Goal: Task Accomplishment & Management: Manage account settings

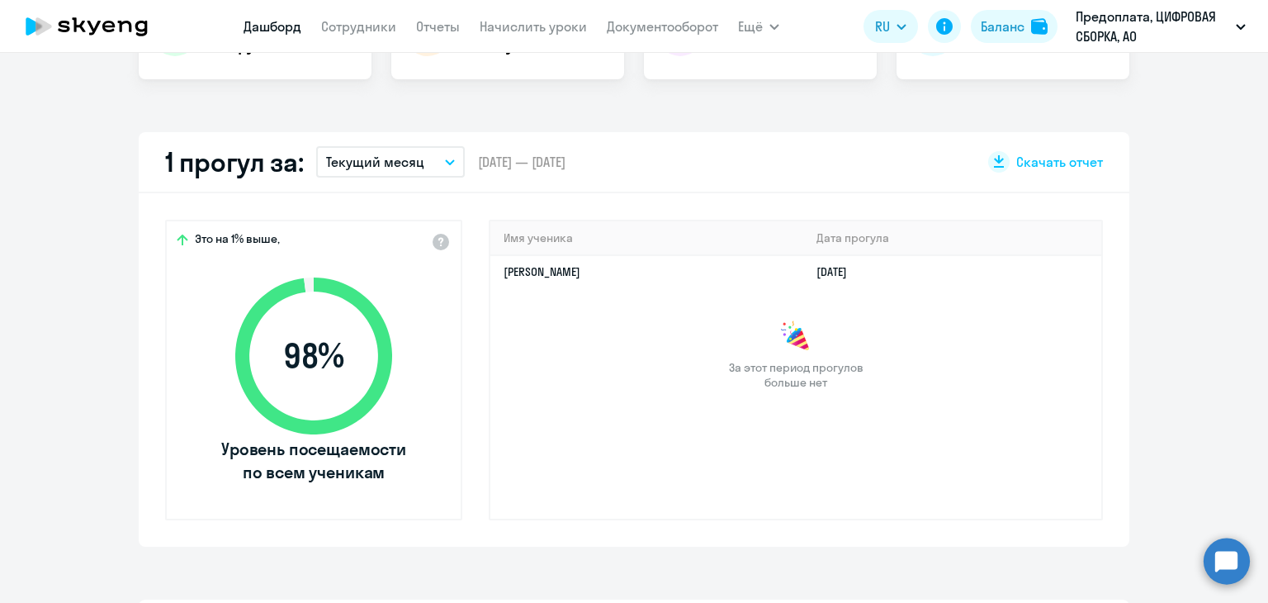
scroll to position [413, 0]
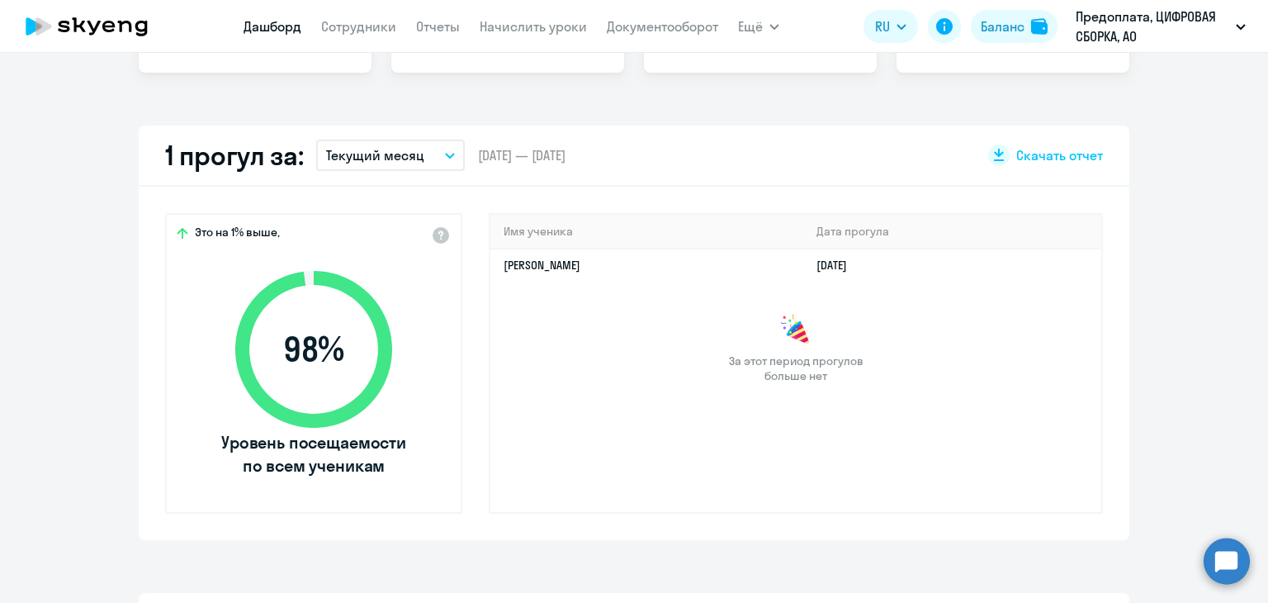
select select "30"
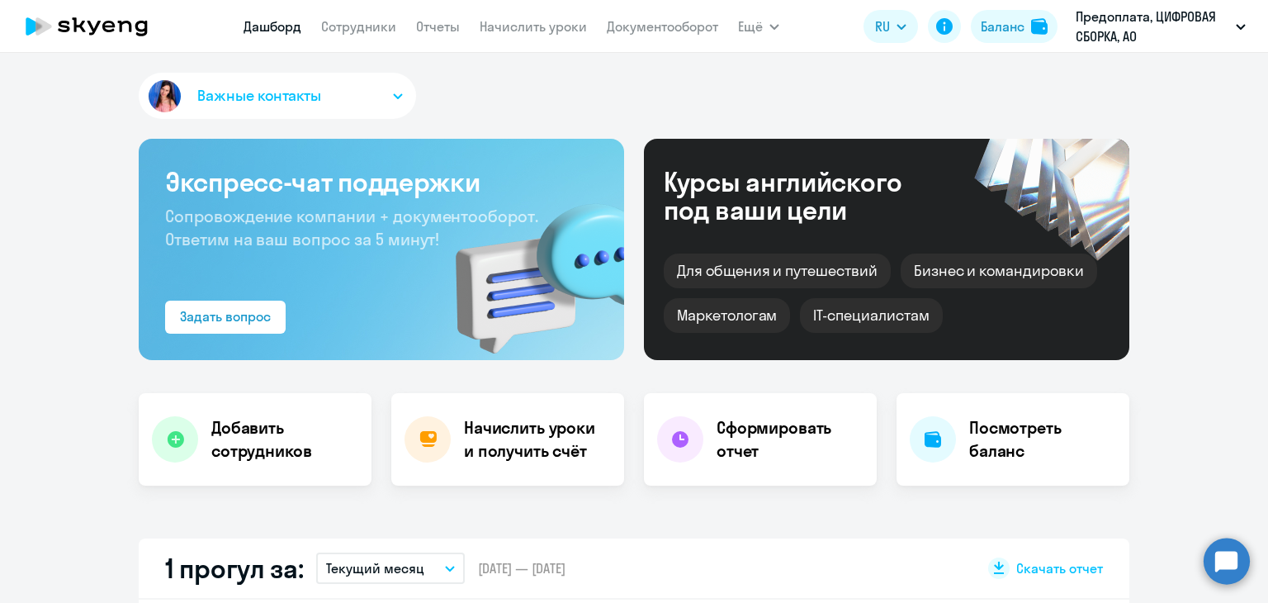
scroll to position [0, 0]
click at [363, 26] on link "Сотрудники" at bounding box center [358, 26] width 75 height 17
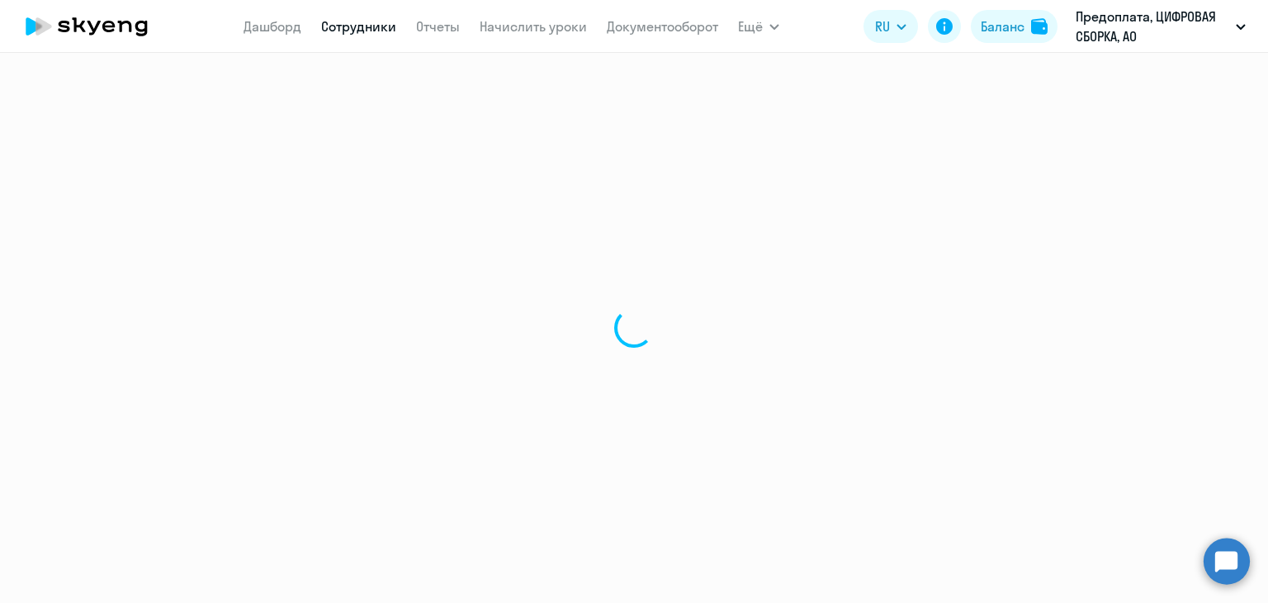
select select "30"
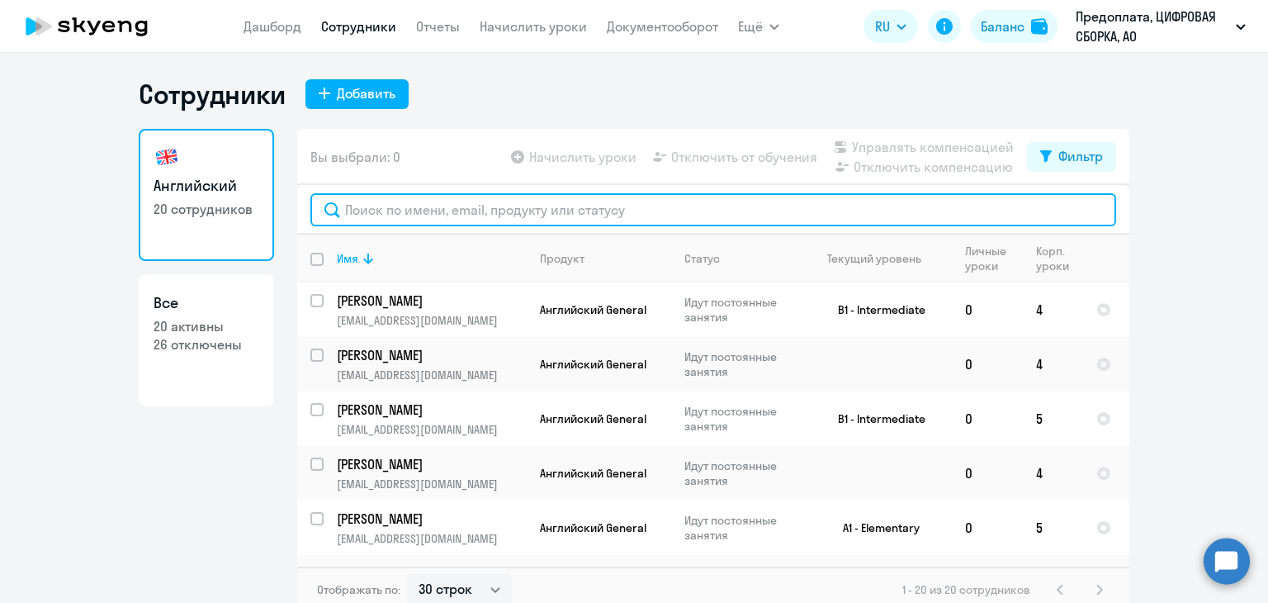
click at [532, 218] on input "text" at bounding box center [713, 209] width 806 height 33
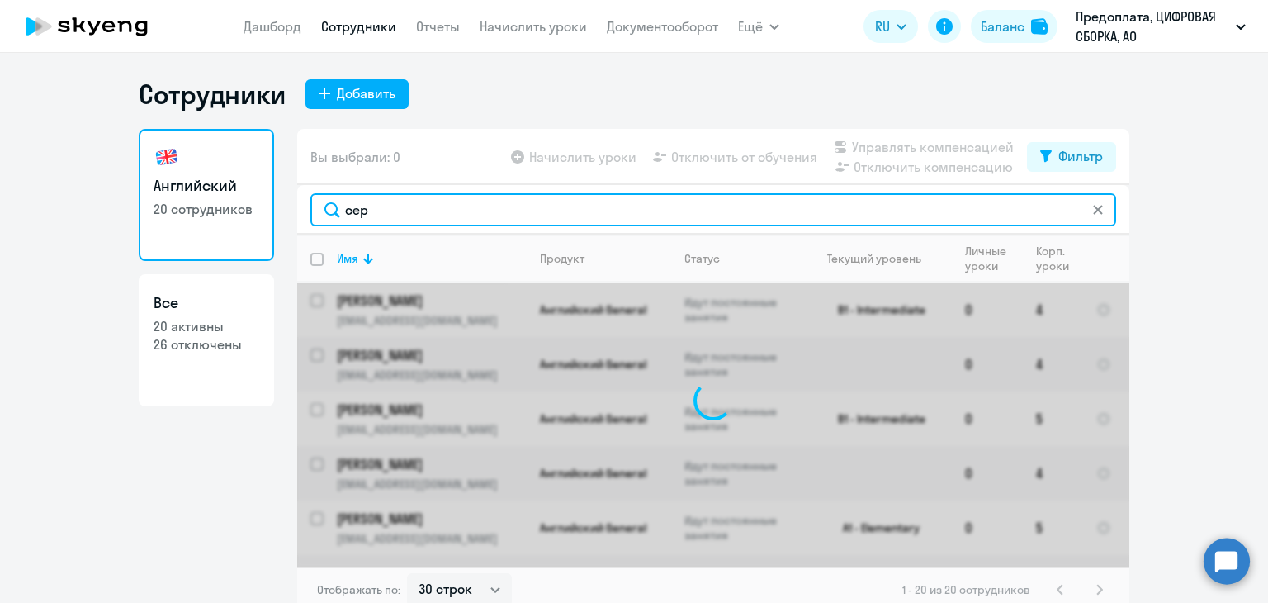
type input "серг"
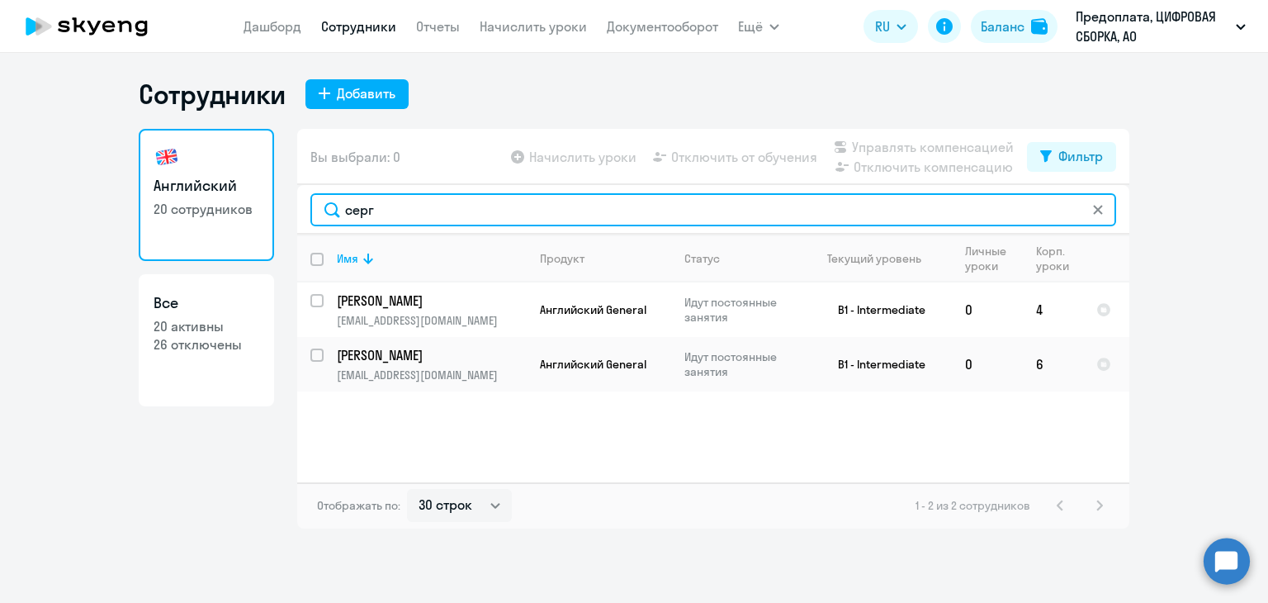
drag, startPoint x: 410, startPoint y: 209, endPoint x: 287, endPoint y: 203, distance: 124.0
click at [287, 203] on div "Английский 20 сотрудников Все 20 активны 26 отключены Вы выбрали: 0 Начислить у…" at bounding box center [634, 329] width 991 height 400
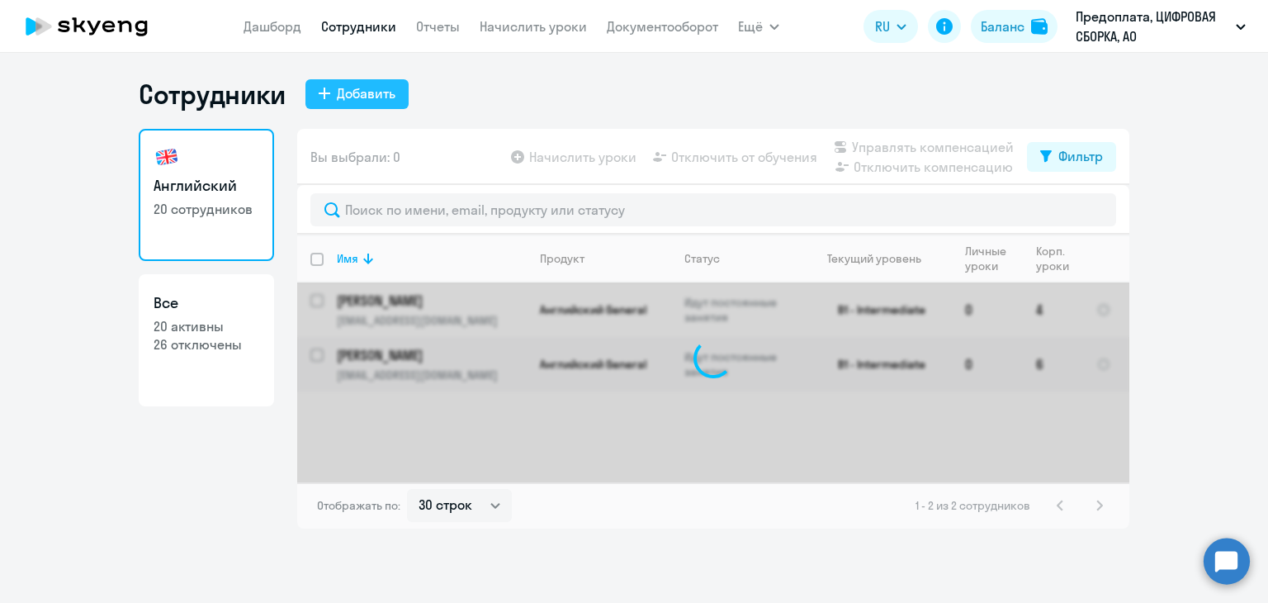
click at [332, 87] on button "Добавить" at bounding box center [357, 94] width 103 height 30
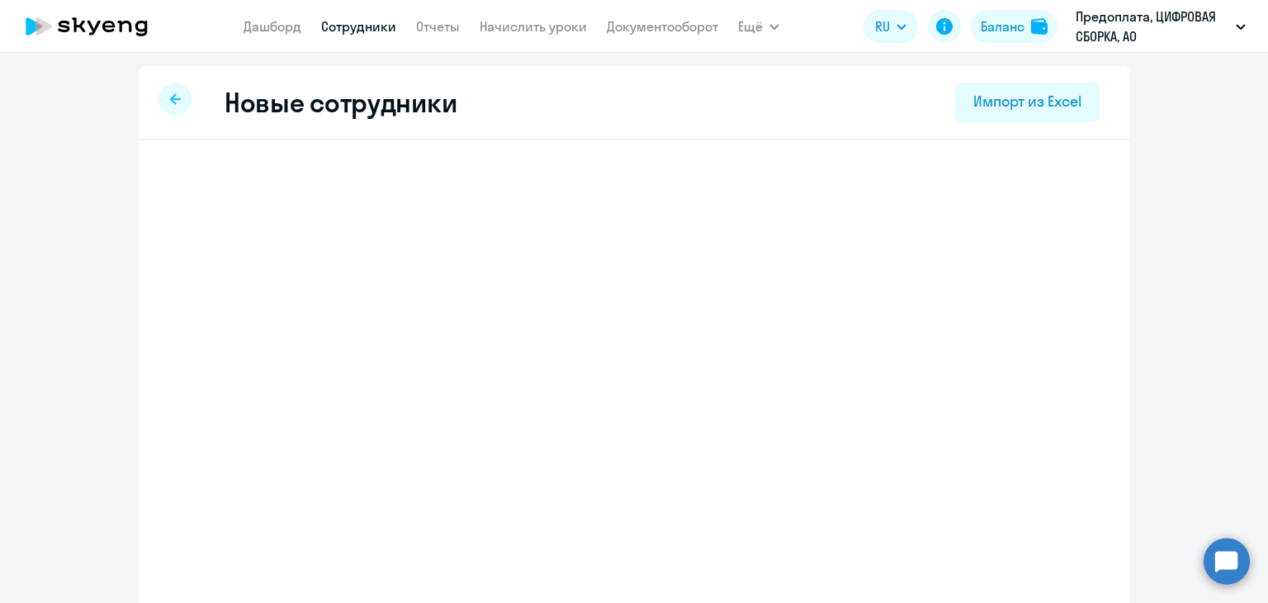
select select "english_adult_not_native_speaker"
select select "3"
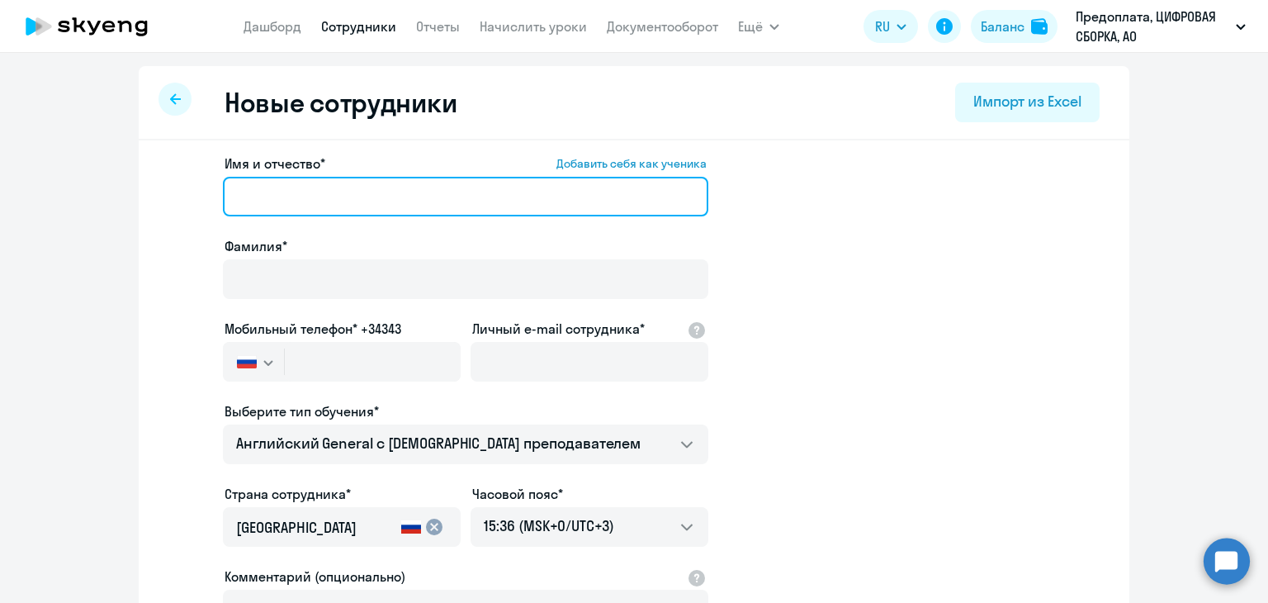
click at [397, 207] on input "Имя и отчество* Добавить себя как ученика" at bounding box center [466, 197] width 486 height 40
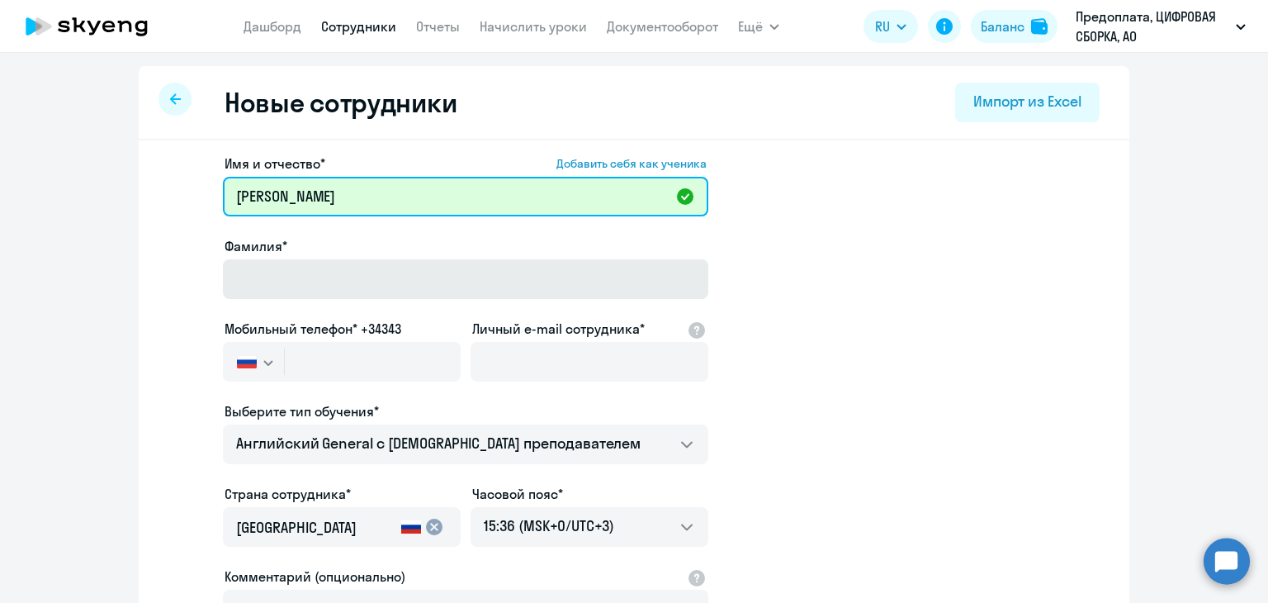
type input "[PERSON_NAME]"
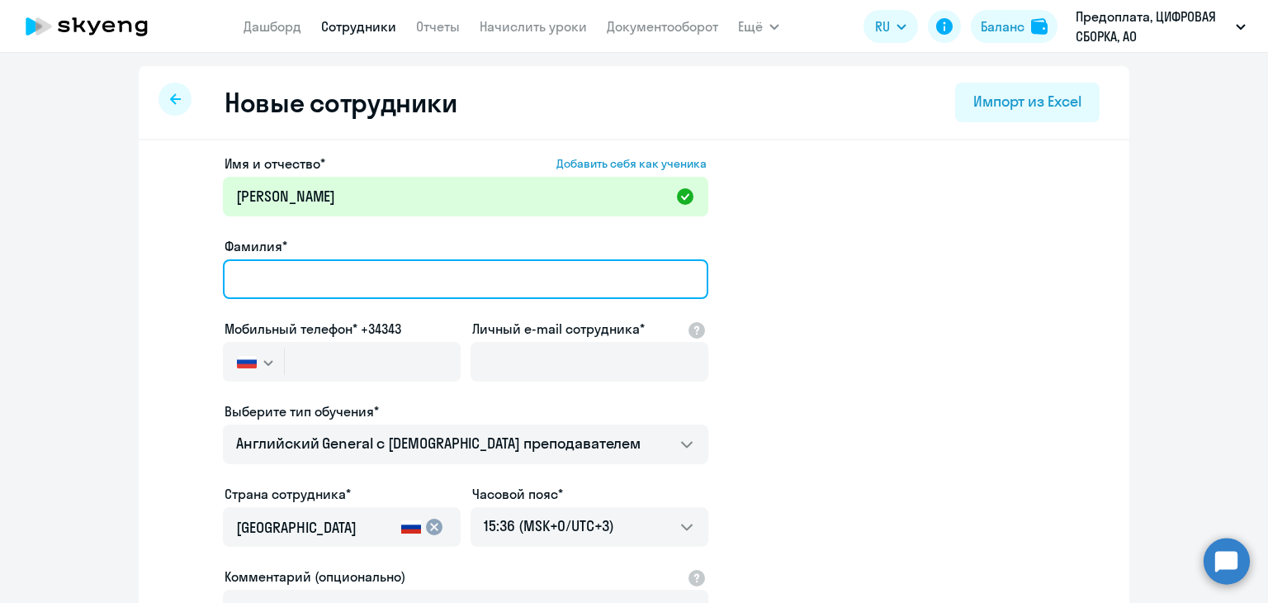
click at [272, 263] on input "Фамилия*" at bounding box center [466, 279] width 486 height 40
type input "[PERSON_NAME]"
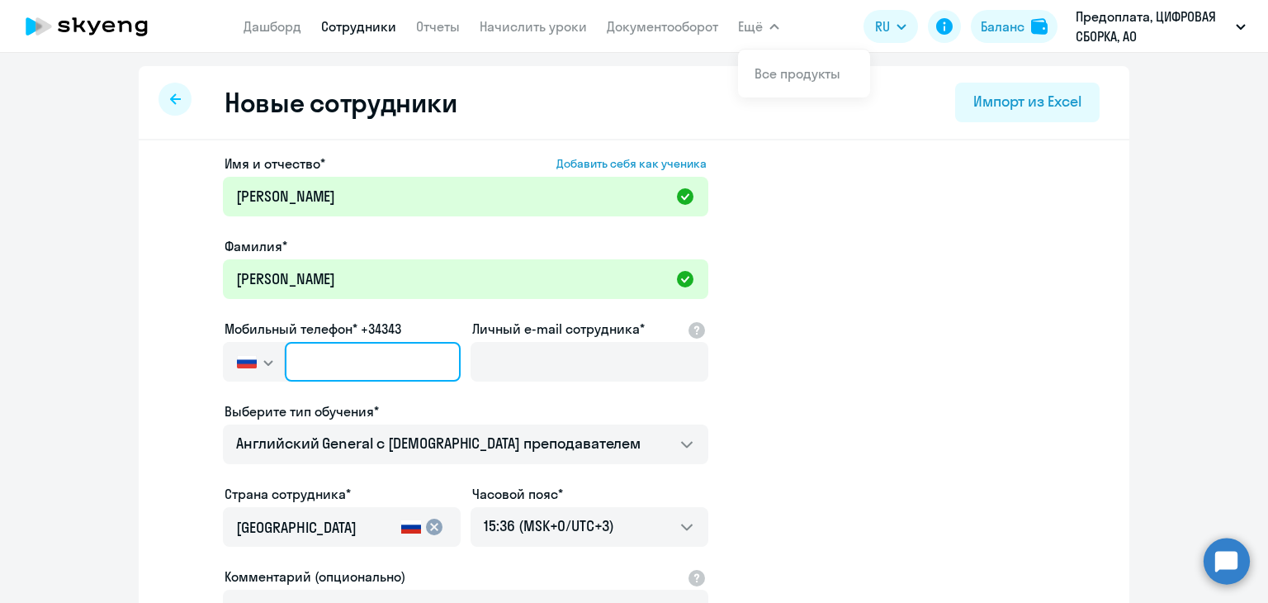
click at [321, 361] on input "text" at bounding box center [373, 362] width 176 height 40
paste input "[PHONE_NUMBER]"
type input "[PHONE_NUMBER]"
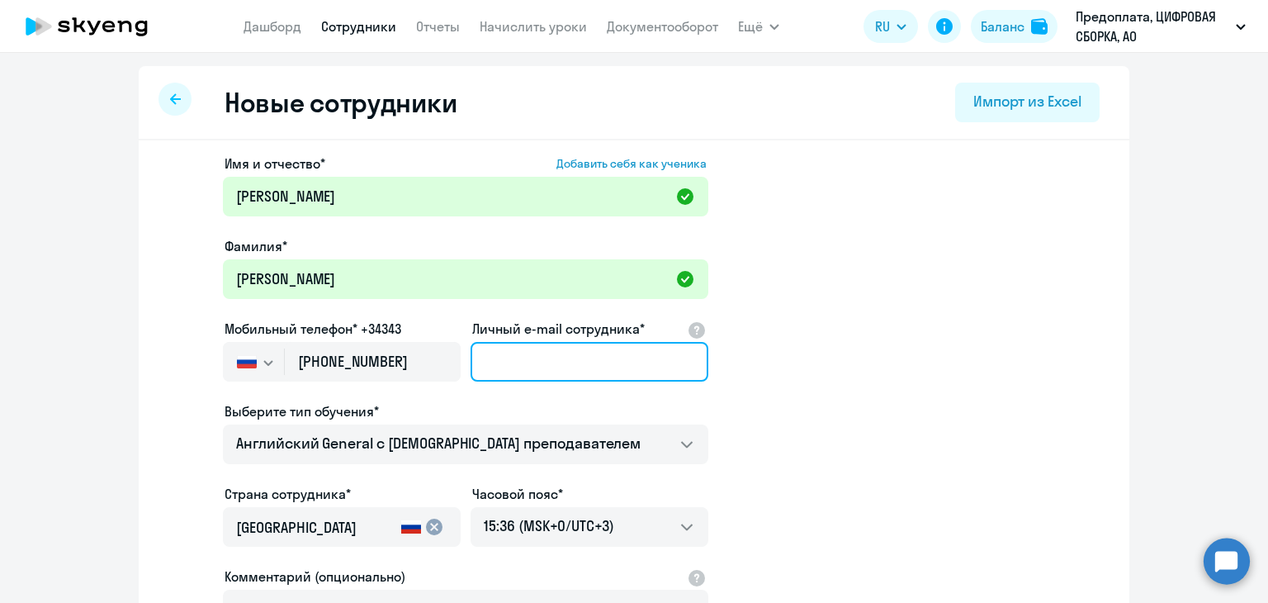
click at [545, 366] on input "Личный e-mail сотрудника*" at bounding box center [590, 362] width 238 height 40
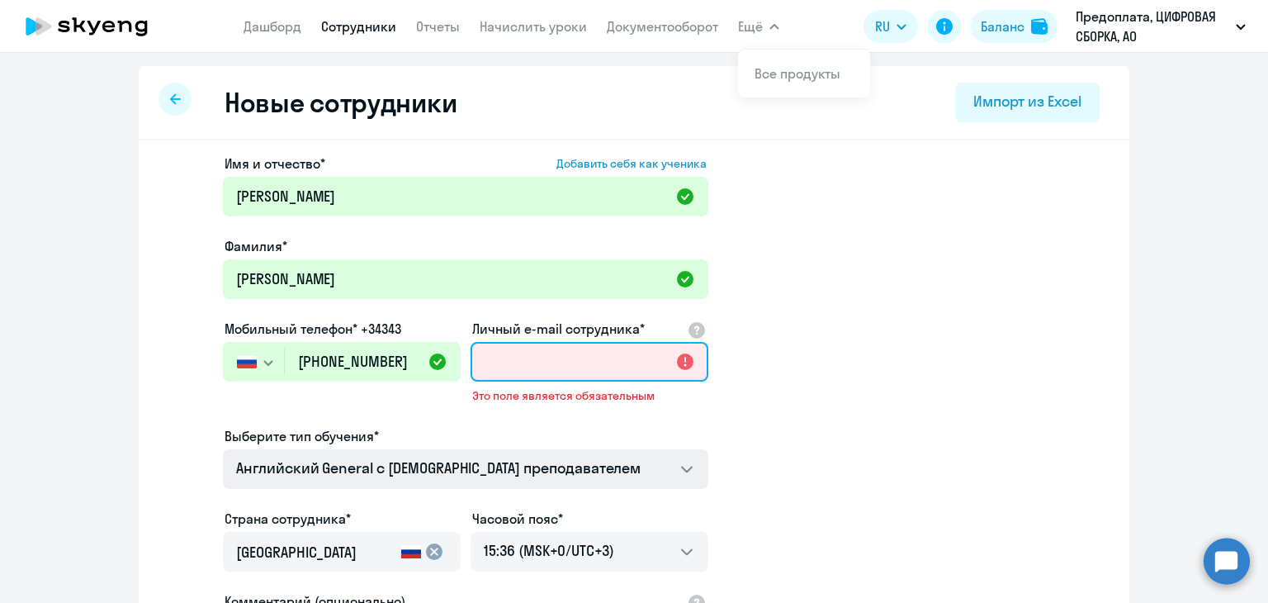
paste input "[EMAIL_ADDRESS][DOMAIN_NAME]"
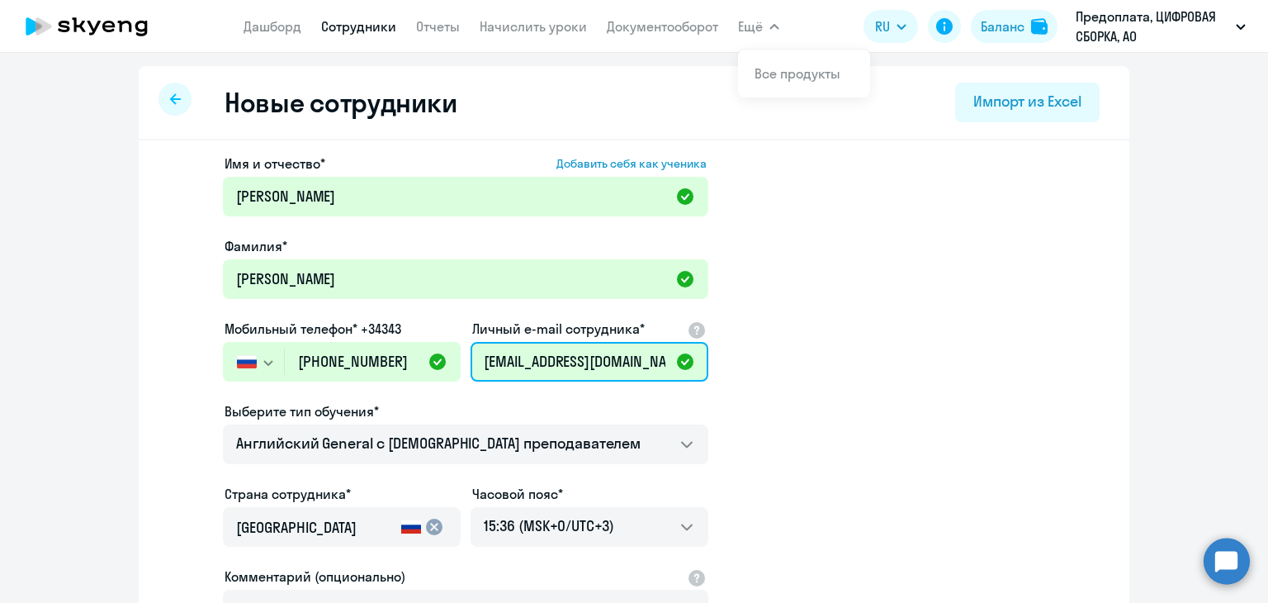
type input "[EMAIL_ADDRESS][DOMAIN_NAME]"
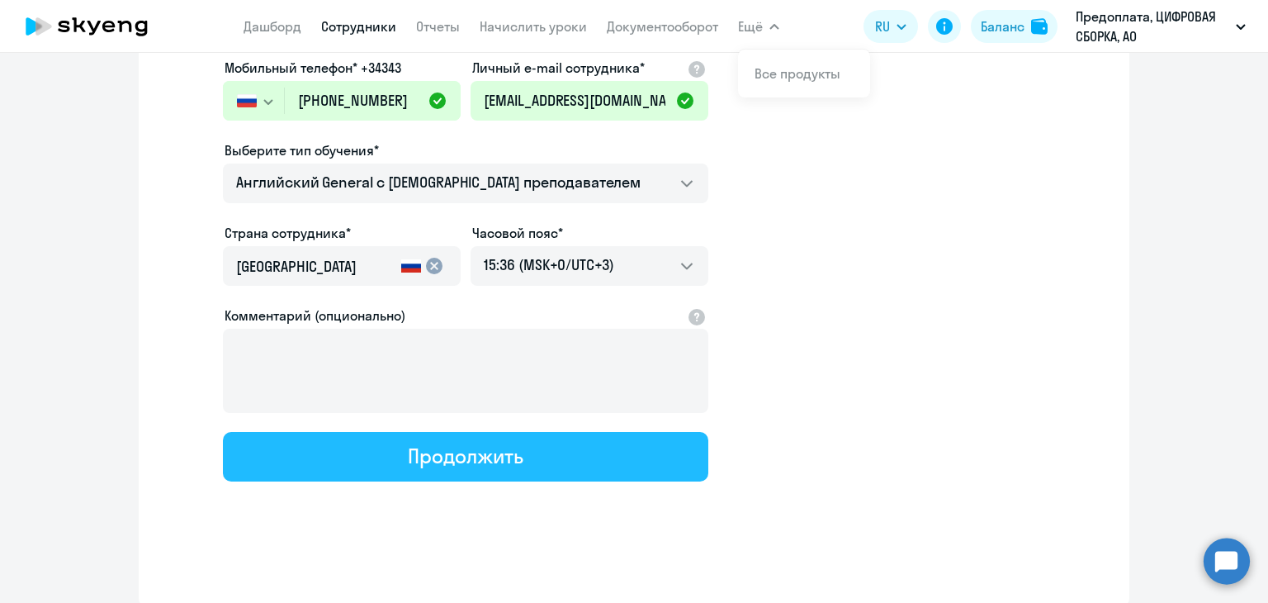
click at [422, 452] on div "Продолжить" at bounding box center [465, 456] width 115 height 26
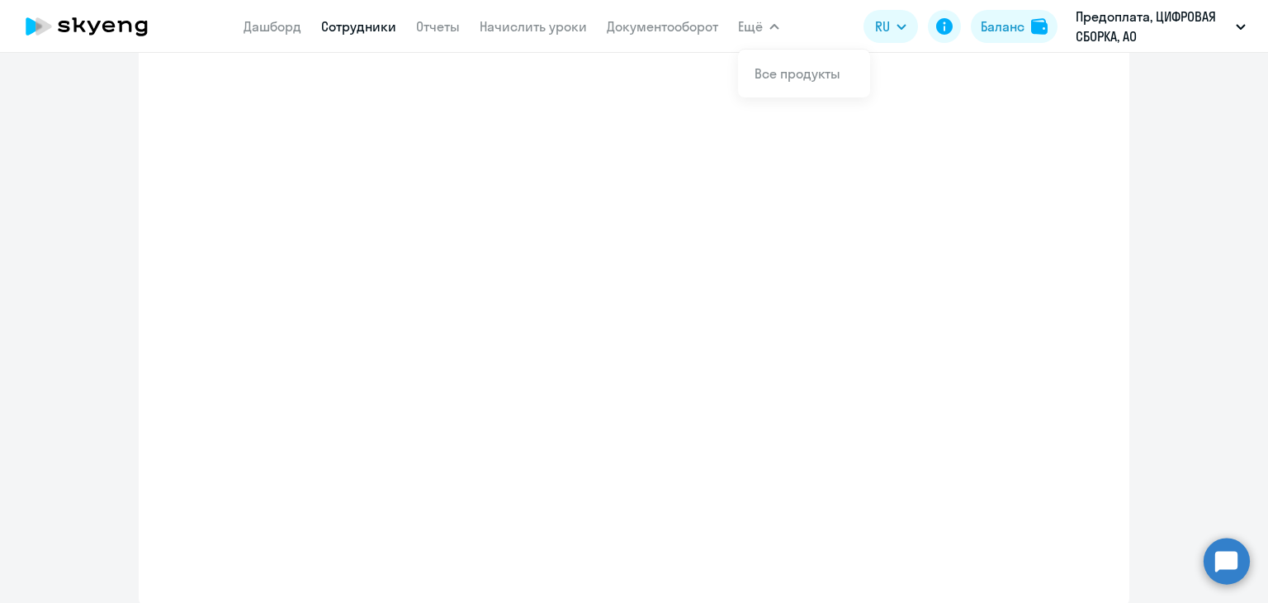
select select "english_adult_not_native_speaker"
select select "3"
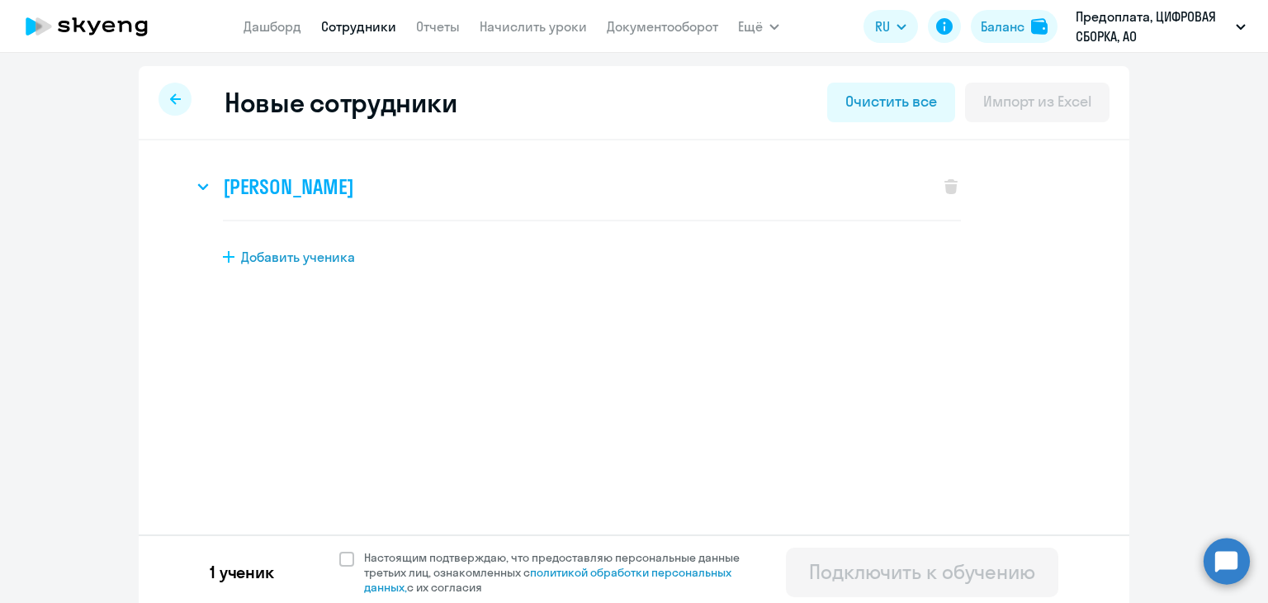
click at [353, 185] on h3 "[PERSON_NAME]" at bounding box center [288, 186] width 130 height 26
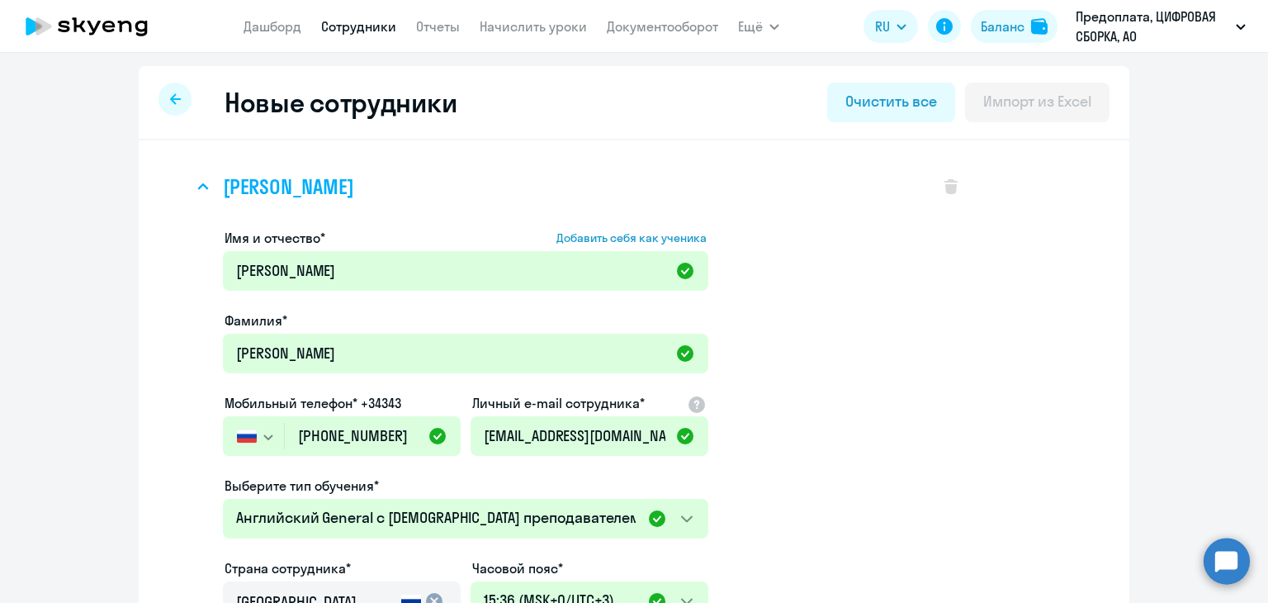
click at [353, 189] on h3 "[PERSON_NAME]" at bounding box center [288, 186] width 130 height 26
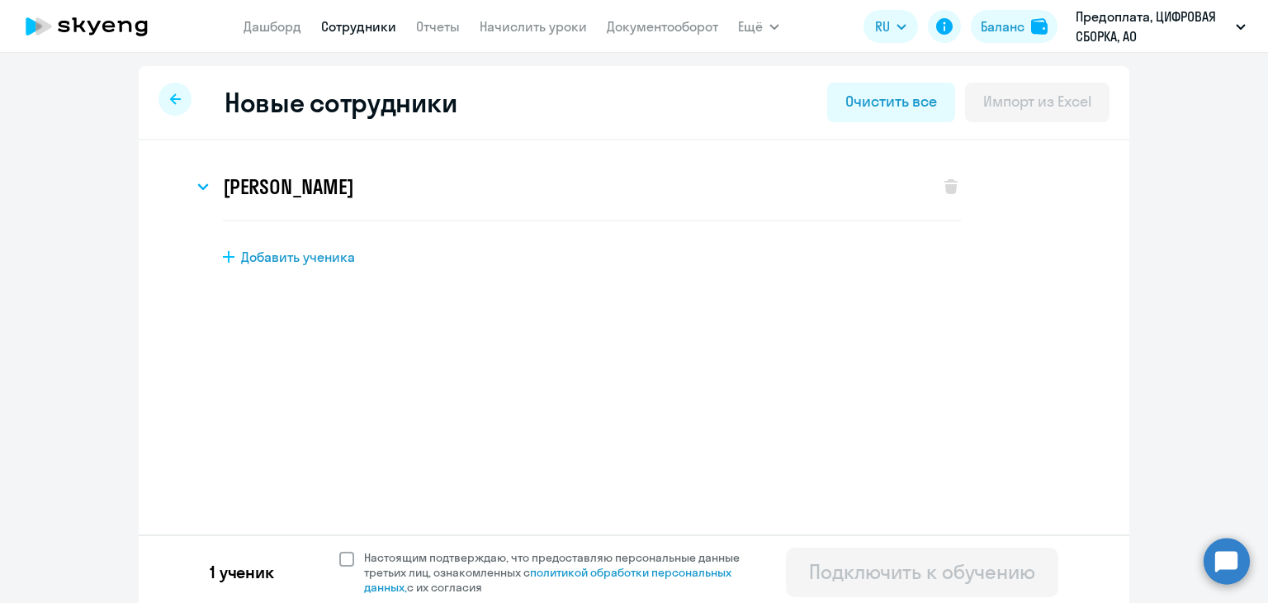
click at [339, 556] on span at bounding box center [346, 559] width 15 height 15
click at [339, 550] on input "Настоящим подтверждаю, что предоставляю персональные данные третьих лиц, ознако…" at bounding box center [339, 549] width 1 height 1
checkbox input "true"
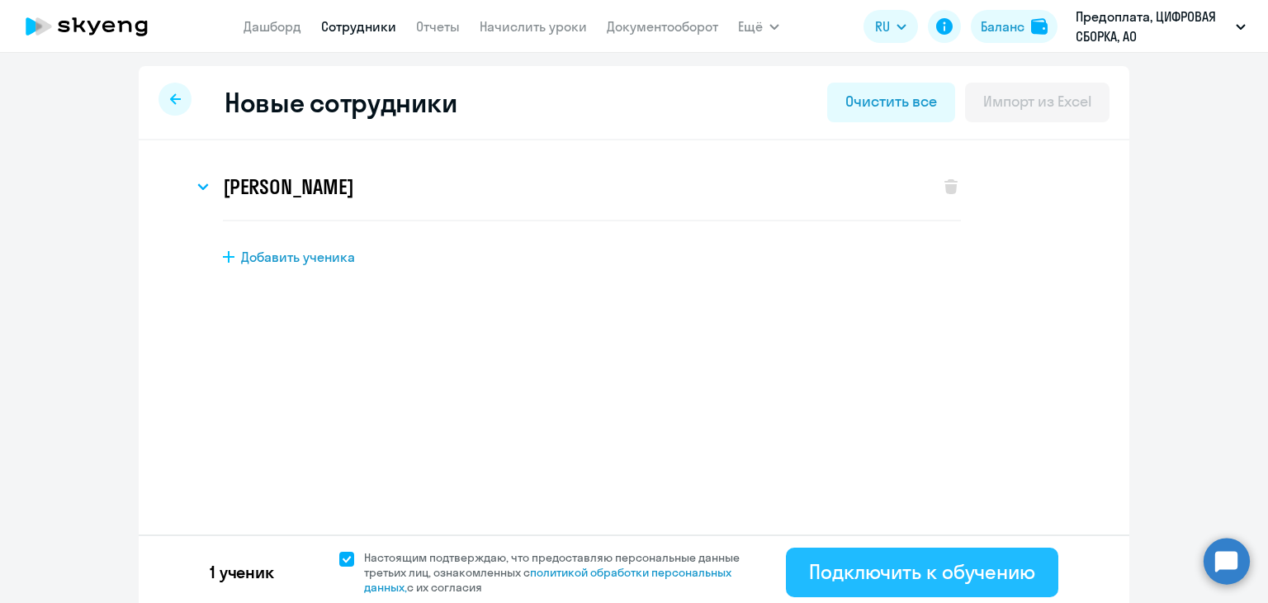
click at [903, 583] on div "Подключить к обучению" at bounding box center [922, 571] width 226 height 26
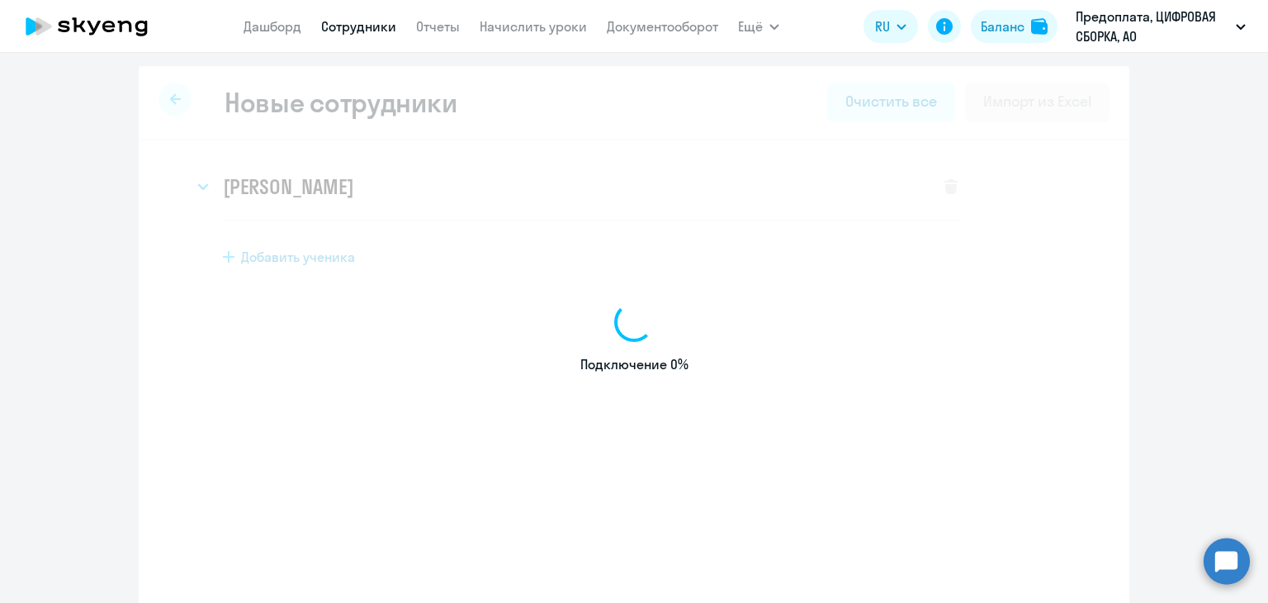
select select "english_adult_not_native_speaker"
select select "3"
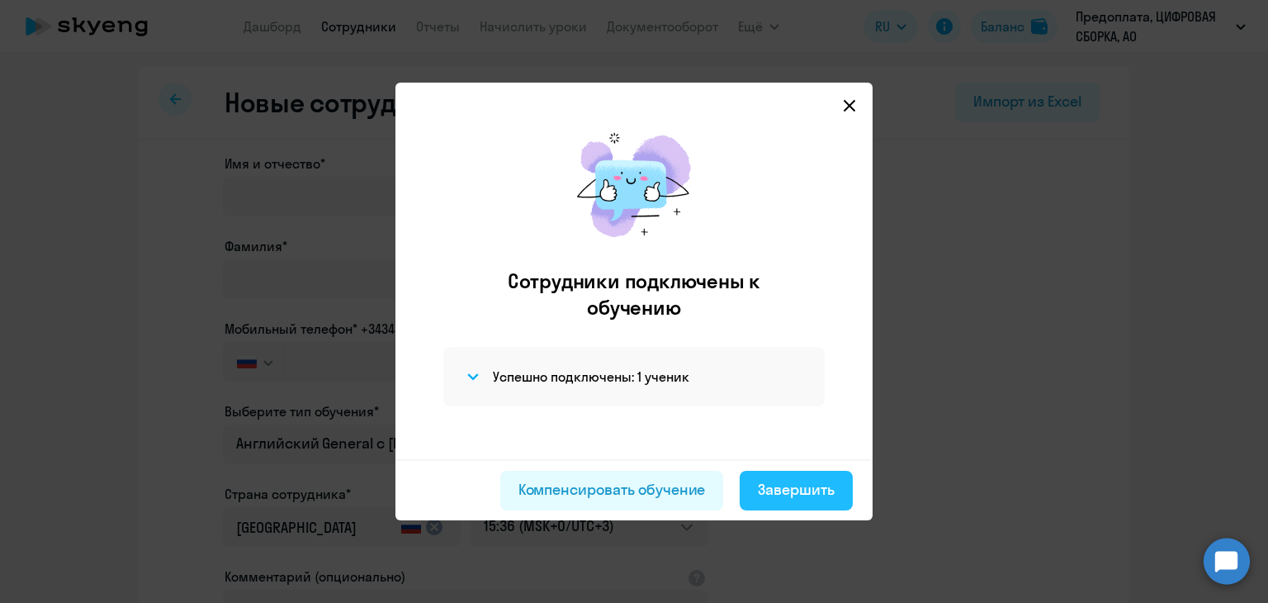
click at [770, 497] on div "Завершить" at bounding box center [796, 489] width 77 height 21
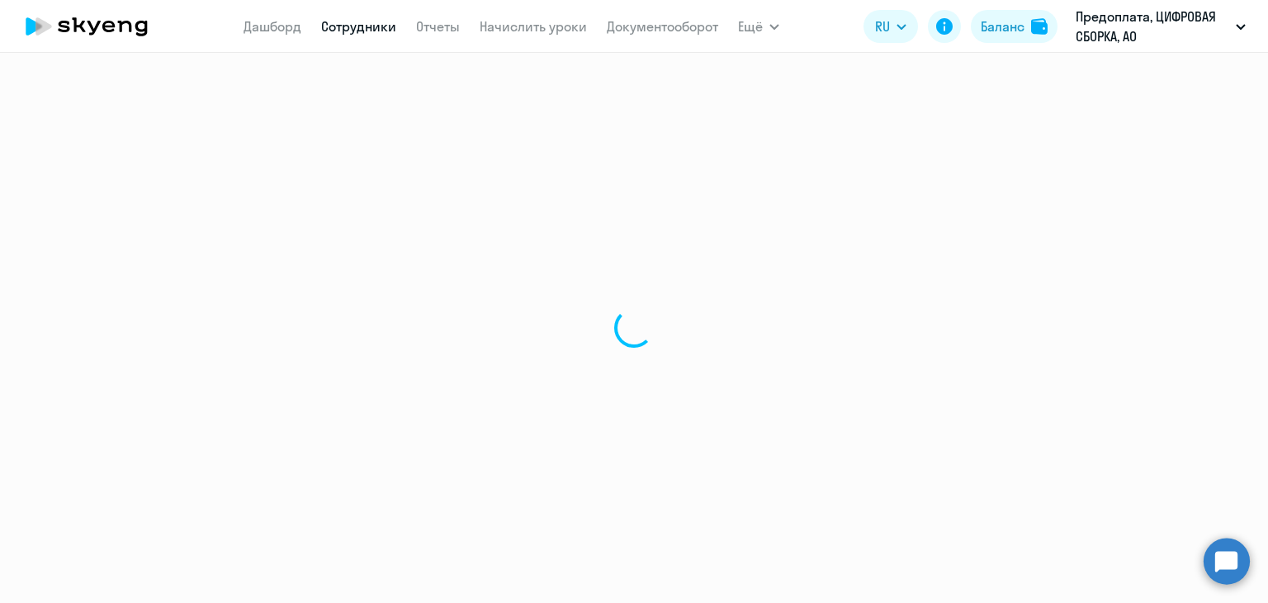
select select "30"
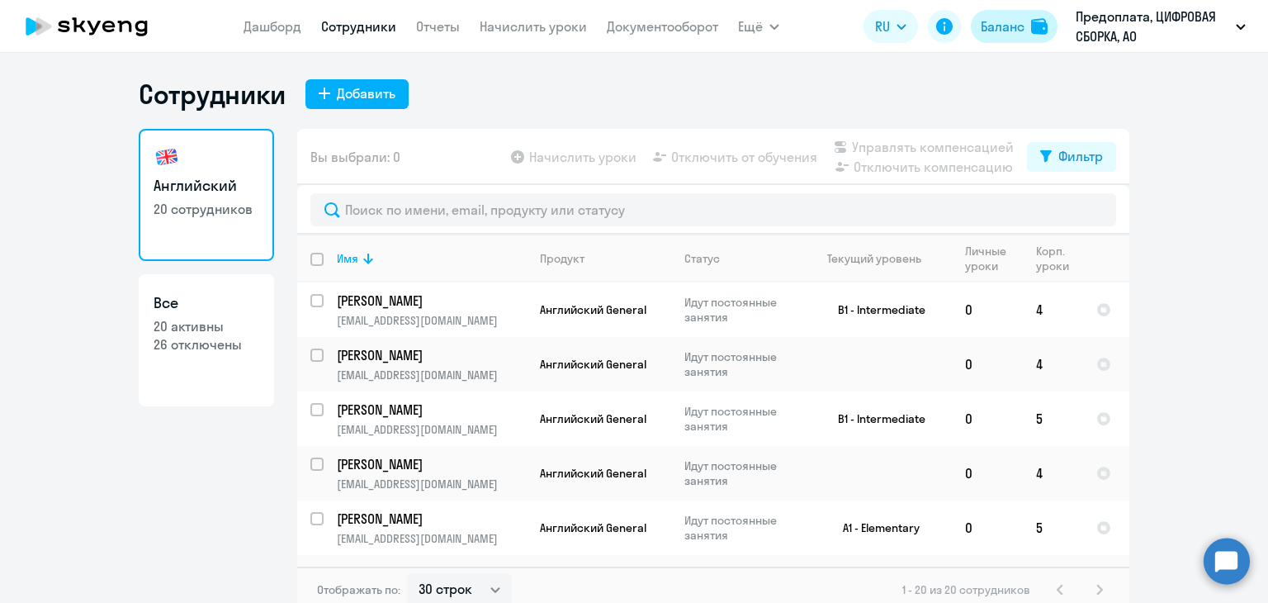
click at [1014, 24] on div "Баланс" at bounding box center [1003, 27] width 44 height 20
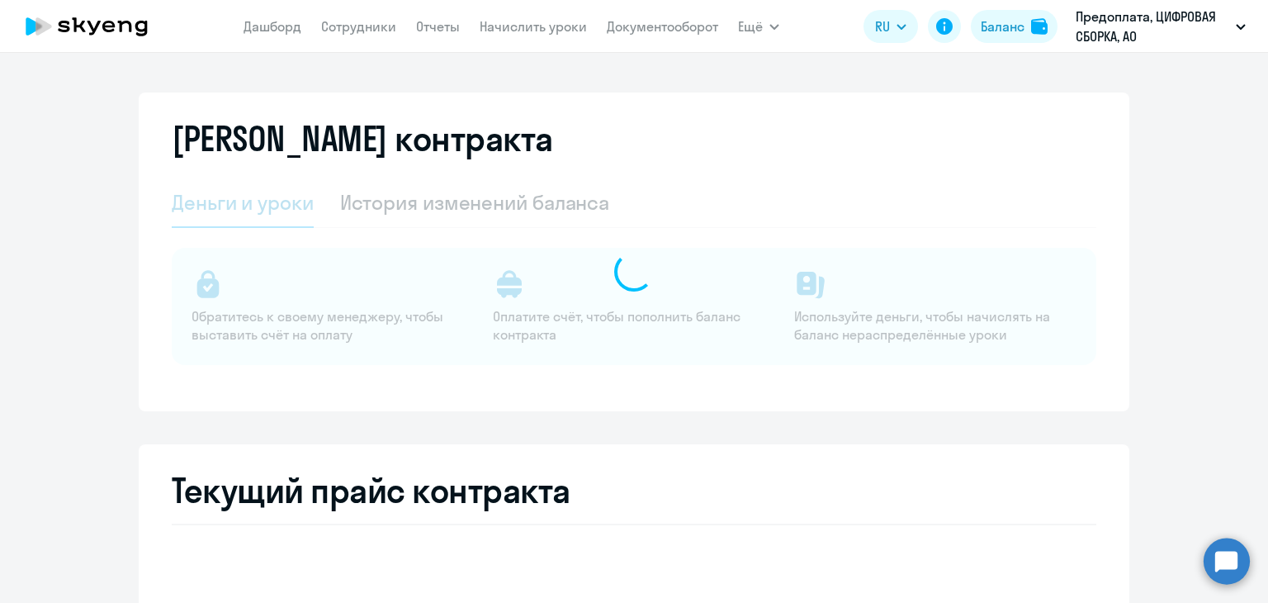
select select "english_adult_not_native_speaker"
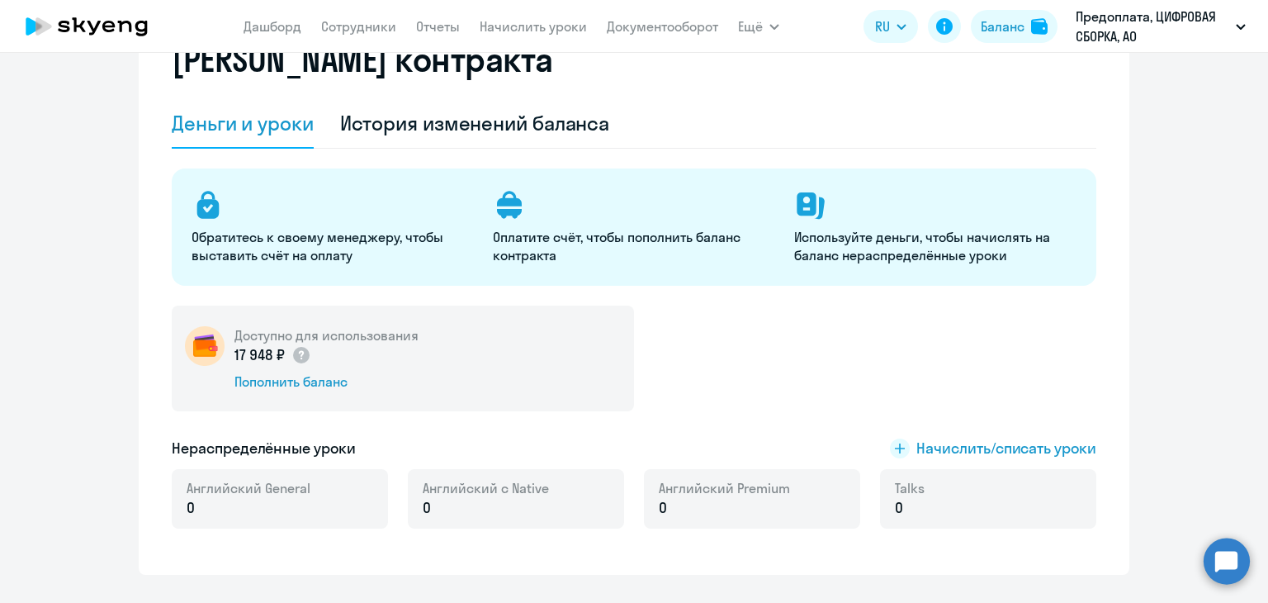
scroll to position [165, 0]
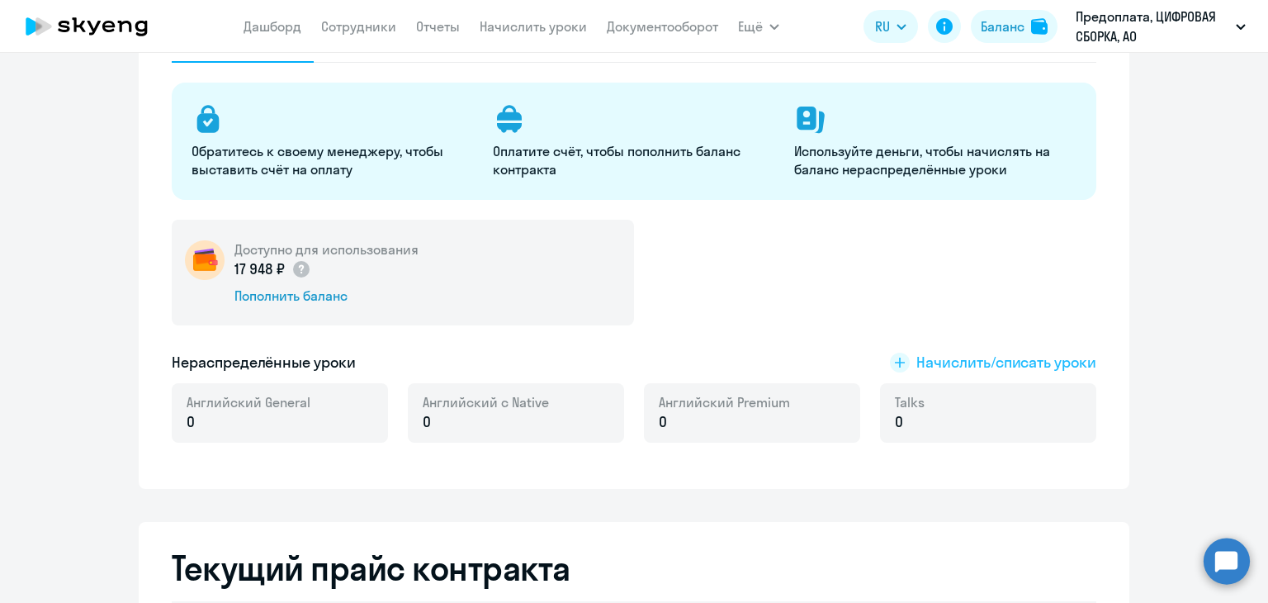
click at [928, 364] on span "Начислить/списать уроки" at bounding box center [1007, 362] width 180 height 21
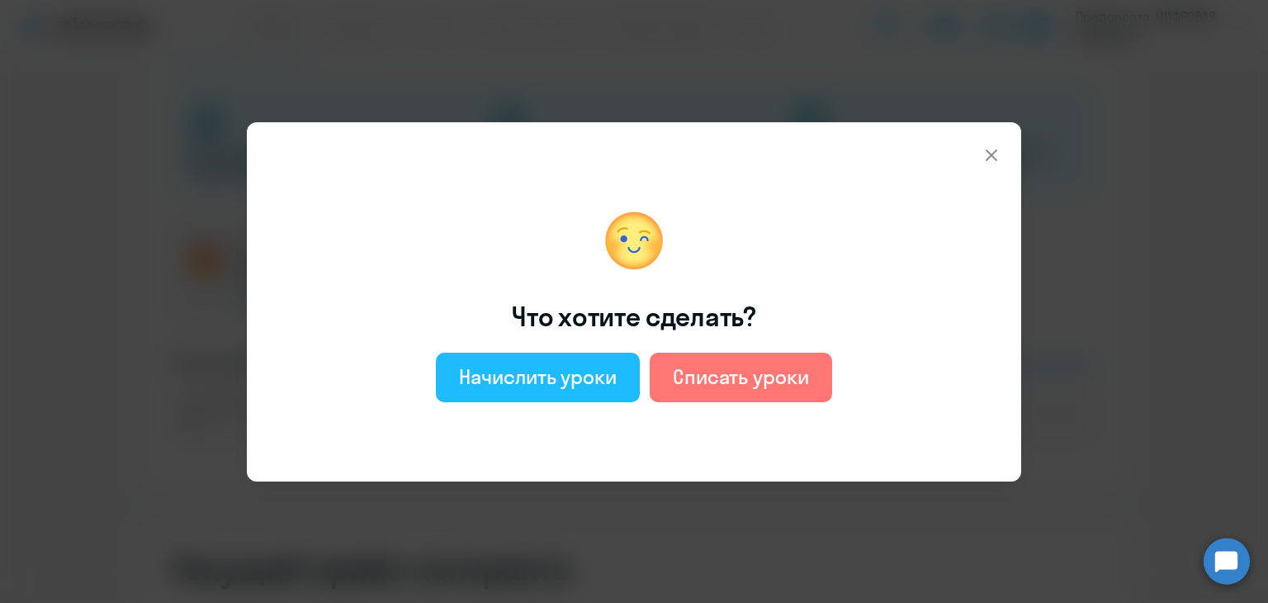
click at [569, 359] on button "Начислить уроки" at bounding box center [538, 378] width 204 height 50
select select "english_adult_not_native_speaker"
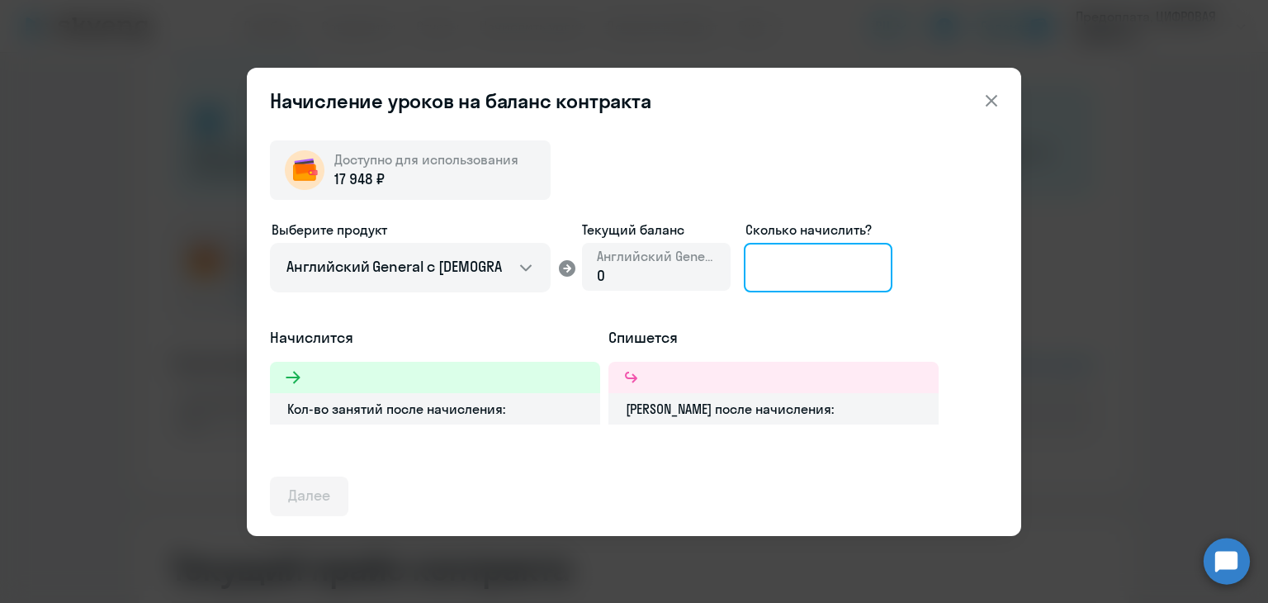
click at [814, 262] on input at bounding box center [818, 268] width 149 height 50
type input "4"
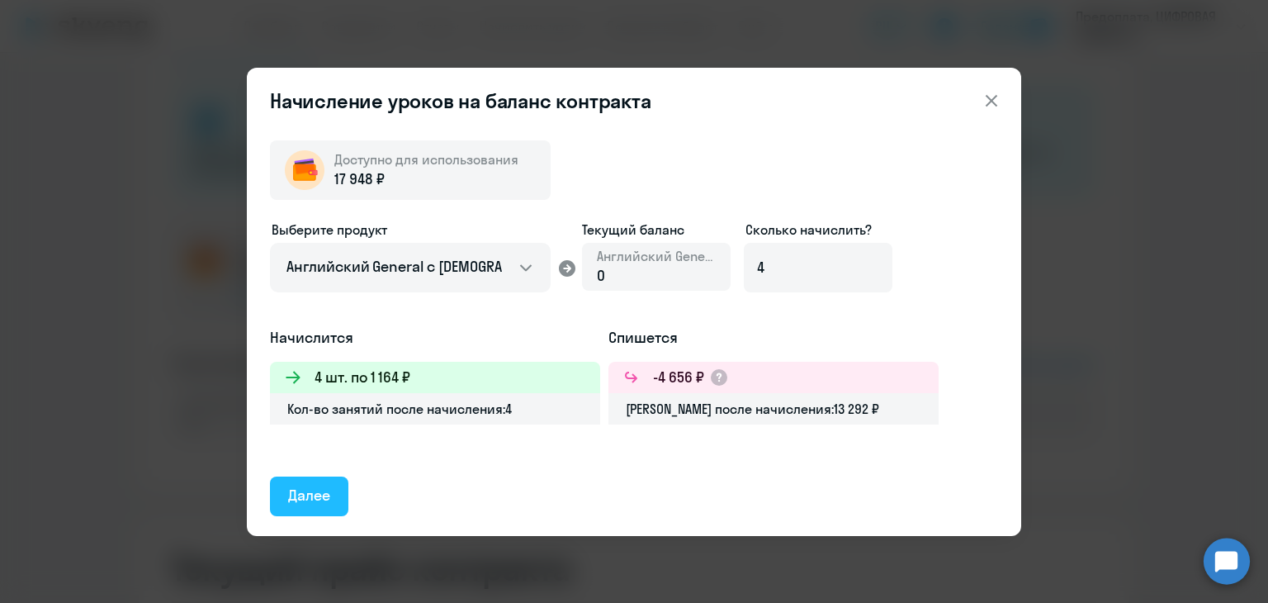
click at [295, 494] on div "Далее" at bounding box center [309, 495] width 42 height 21
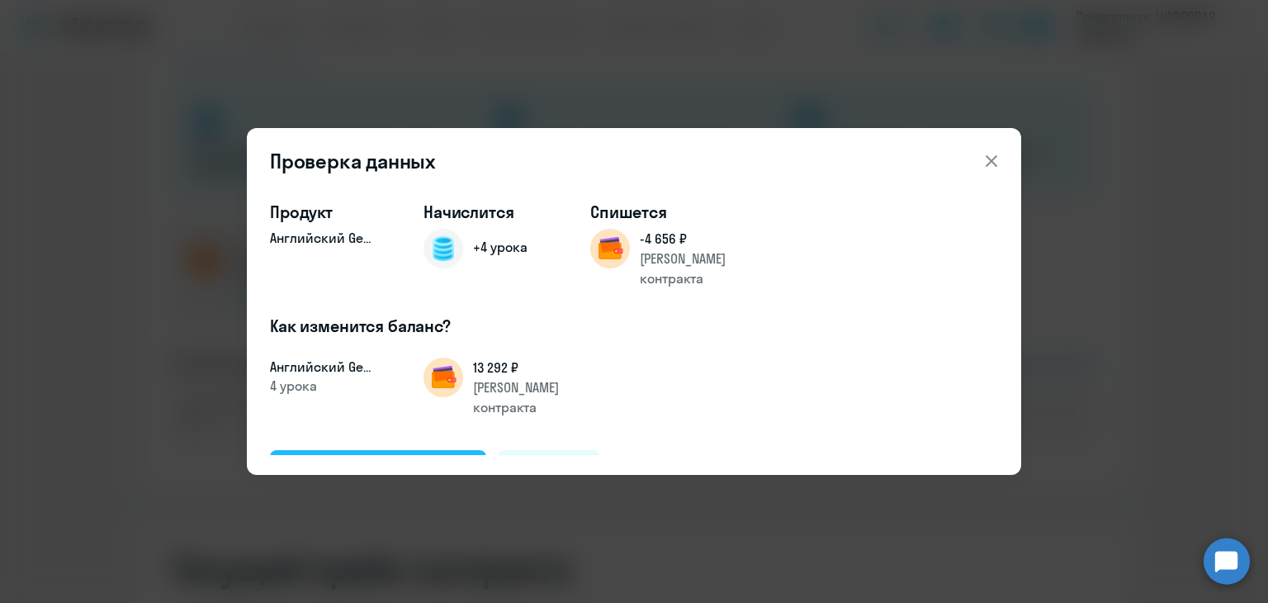
click at [334, 458] on div "Подтвердить и начислить" at bounding box center [378, 468] width 180 height 21
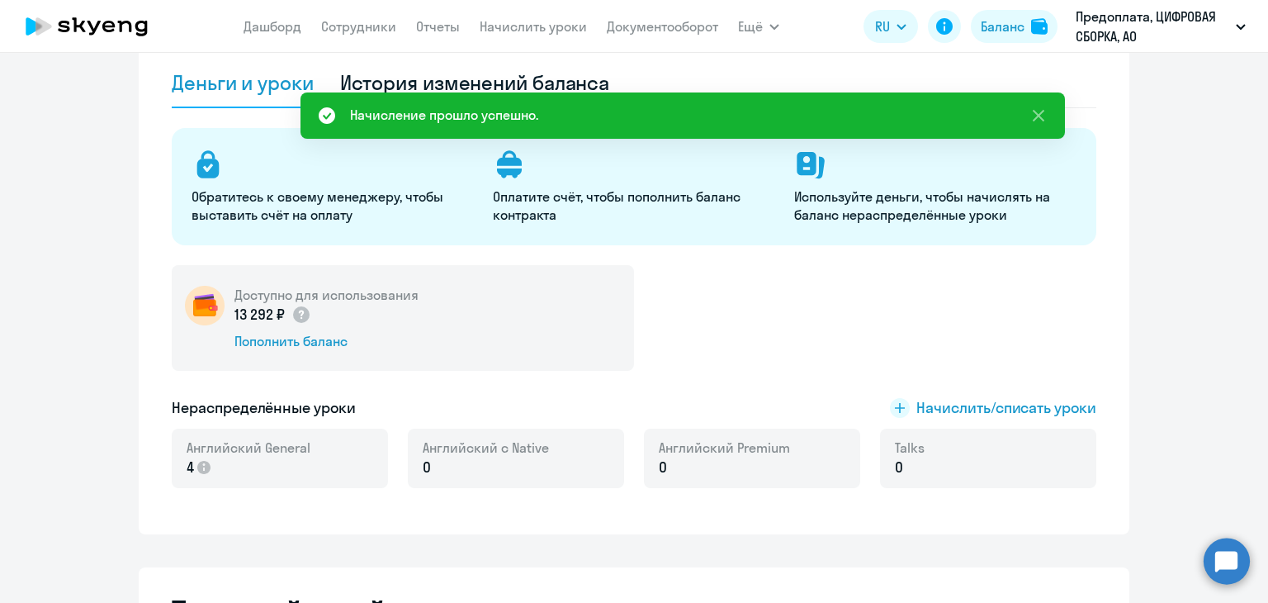
scroll to position [0, 0]
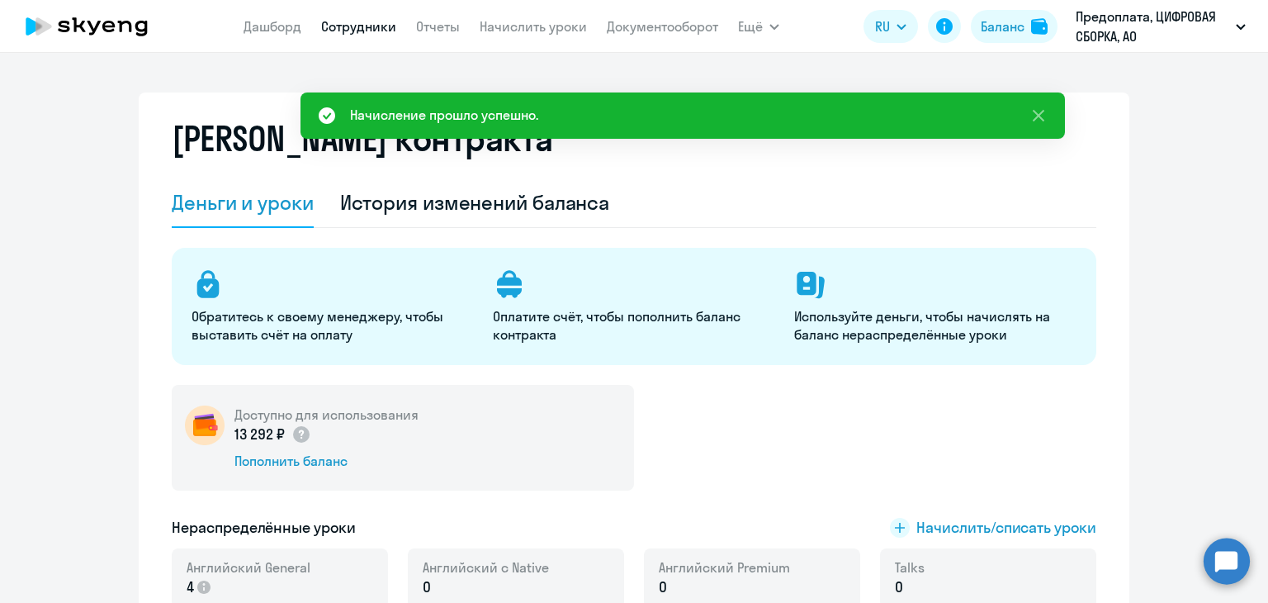
click at [367, 23] on link "Сотрудники" at bounding box center [358, 26] width 75 height 17
select select "30"
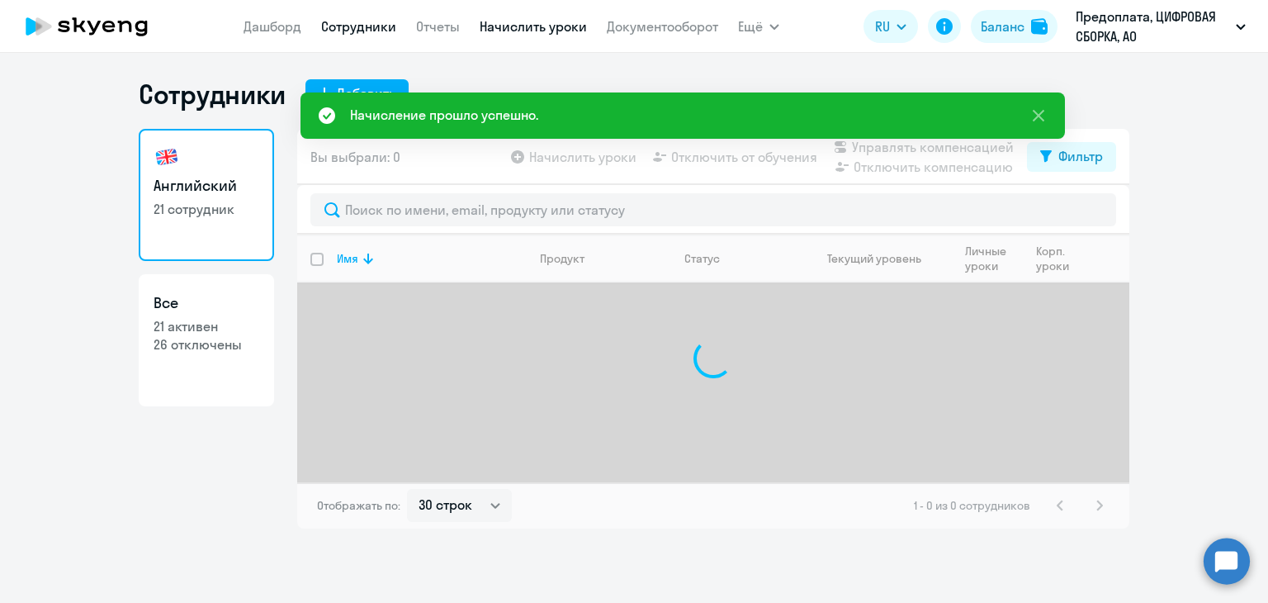
click at [519, 18] on link "Начислить уроки" at bounding box center [533, 26] width 107 height 17
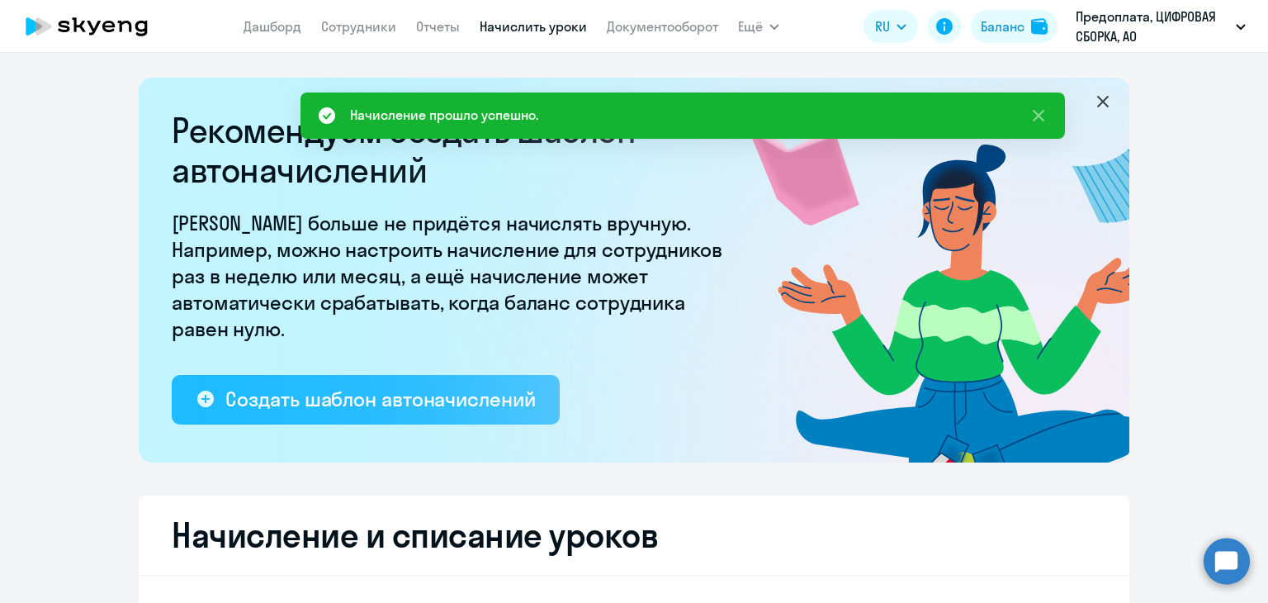
select select "10"
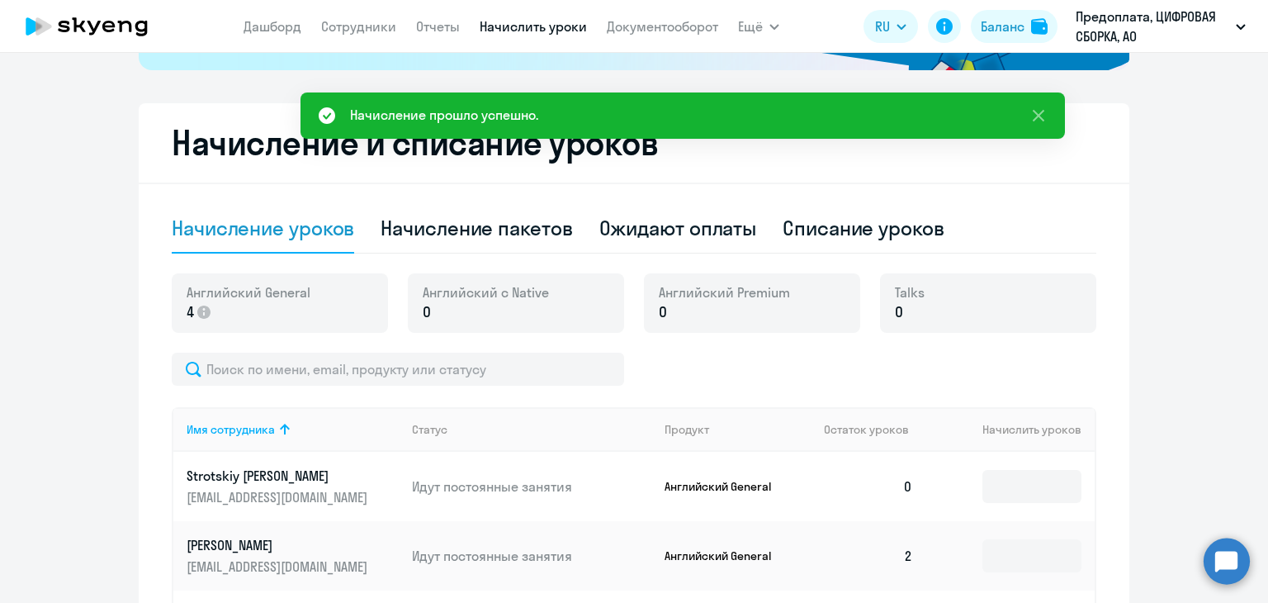
scroll to position [495, 0]
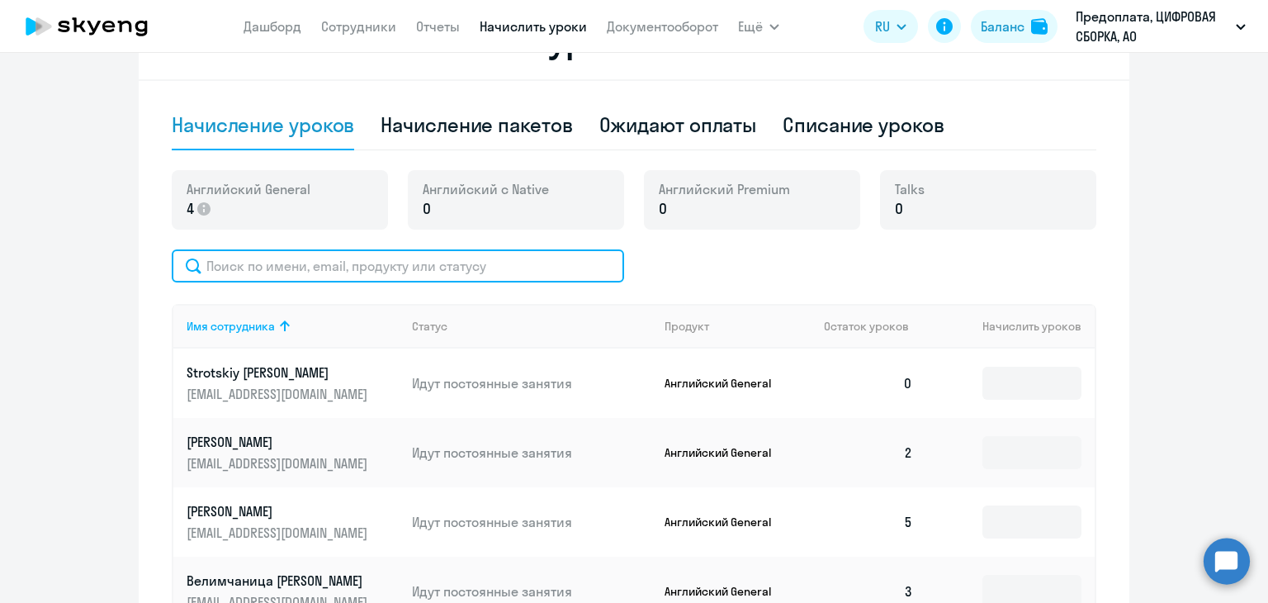
click at [407, 271] on input "text" at bounding box center [398, 265] width 452 height 33
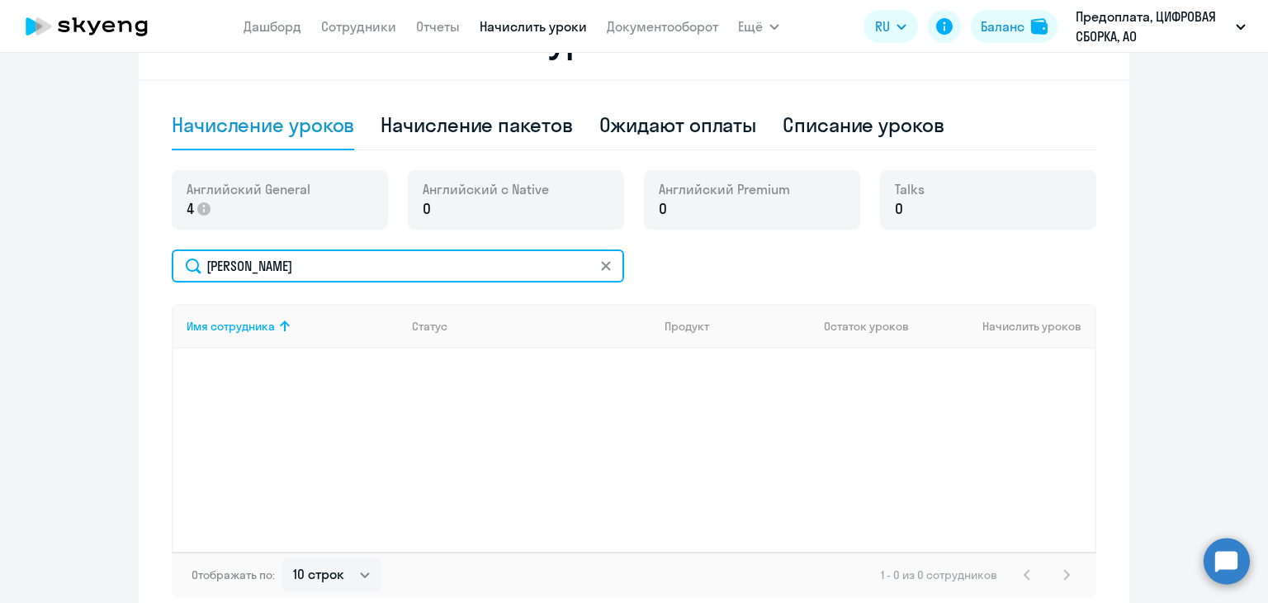
type input "[PERSON_NAME]"
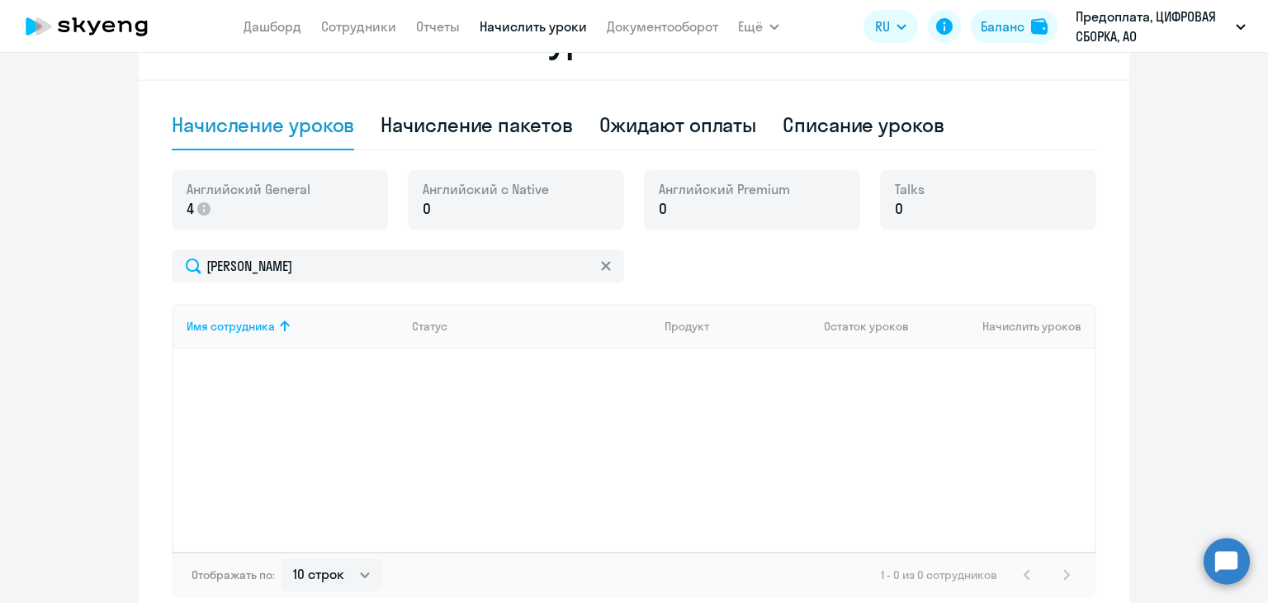
click at [601, 266] on icon at bounding box center [605, 265] width 9 height 9
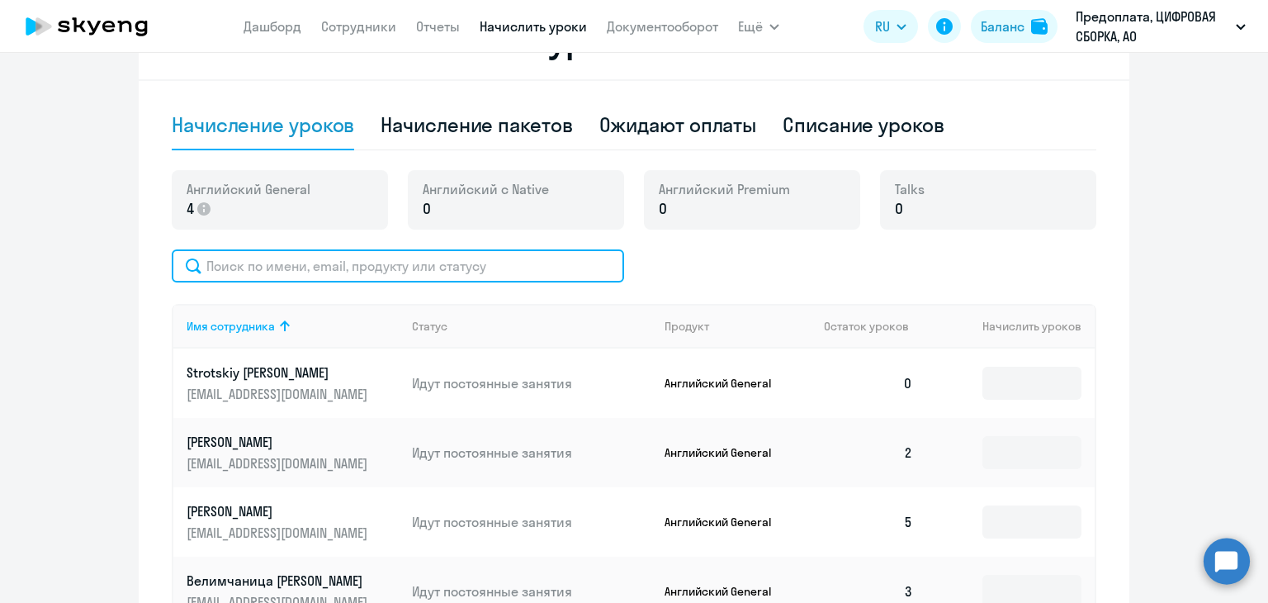
click at [452, 262] on input "text" at bounding box center [398, 265] width 452 height 33
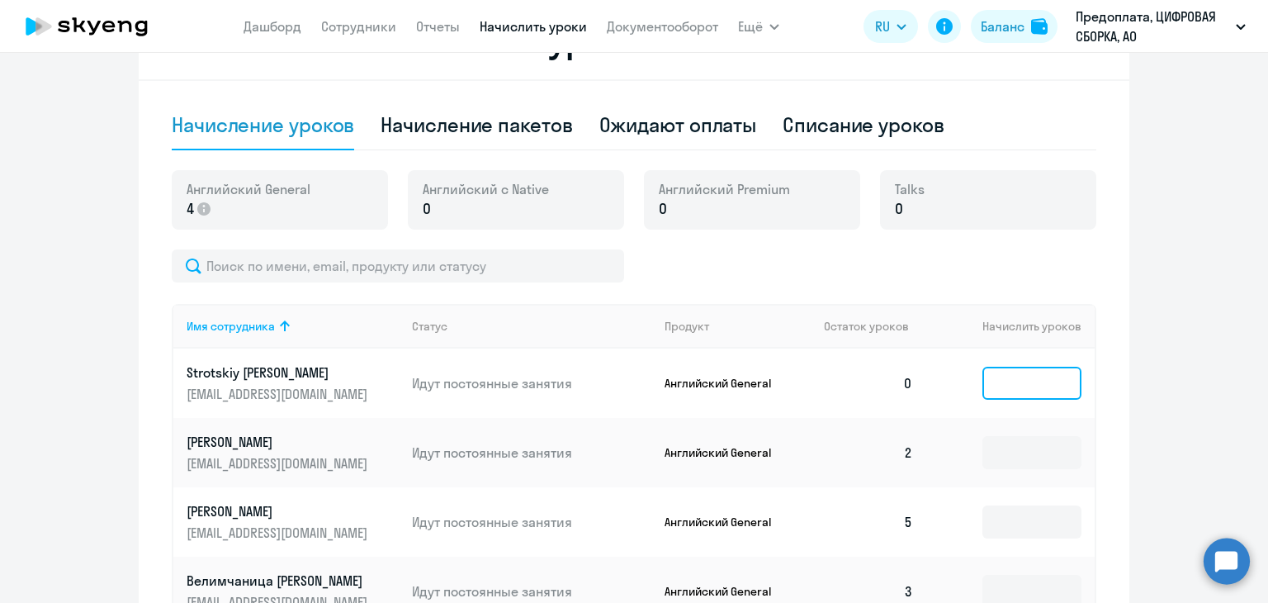
click at [1029, 381] on input at bounding box center [1032, 383] width 99 height 33
type input "4"
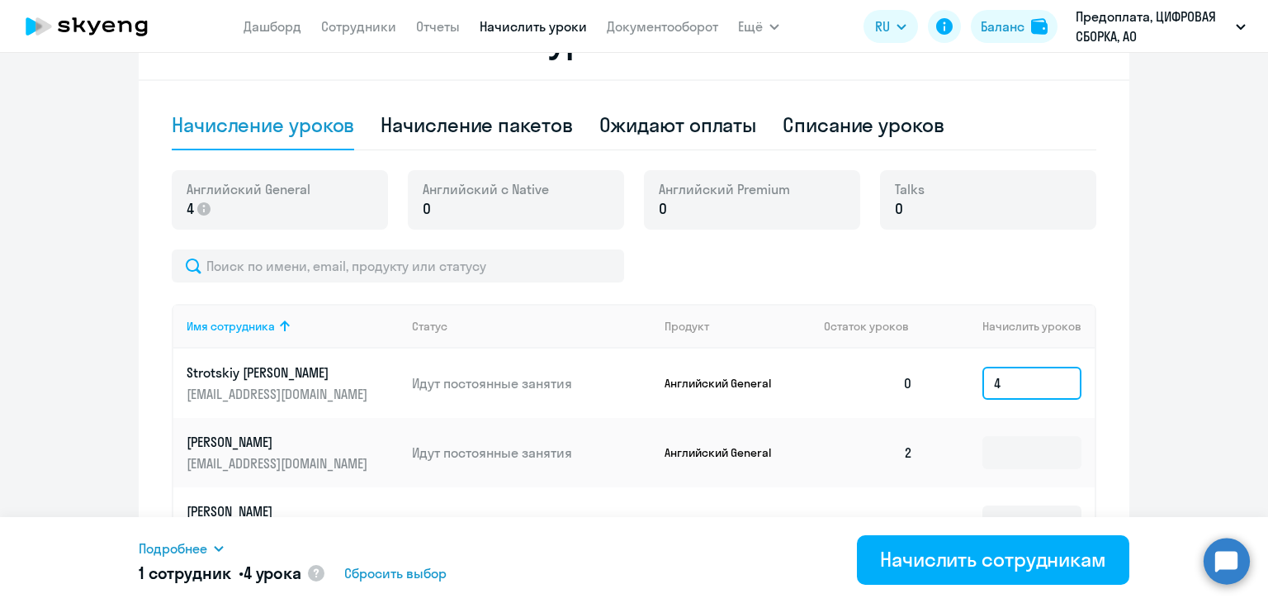
drag, startPoint x: 1021, startPoint y: 381, endPoint x: 952, endPoint y: 380, distance: 68.5
click at [952, 380] on td "4" at bounding box center [1010, 382] width 168 height 69
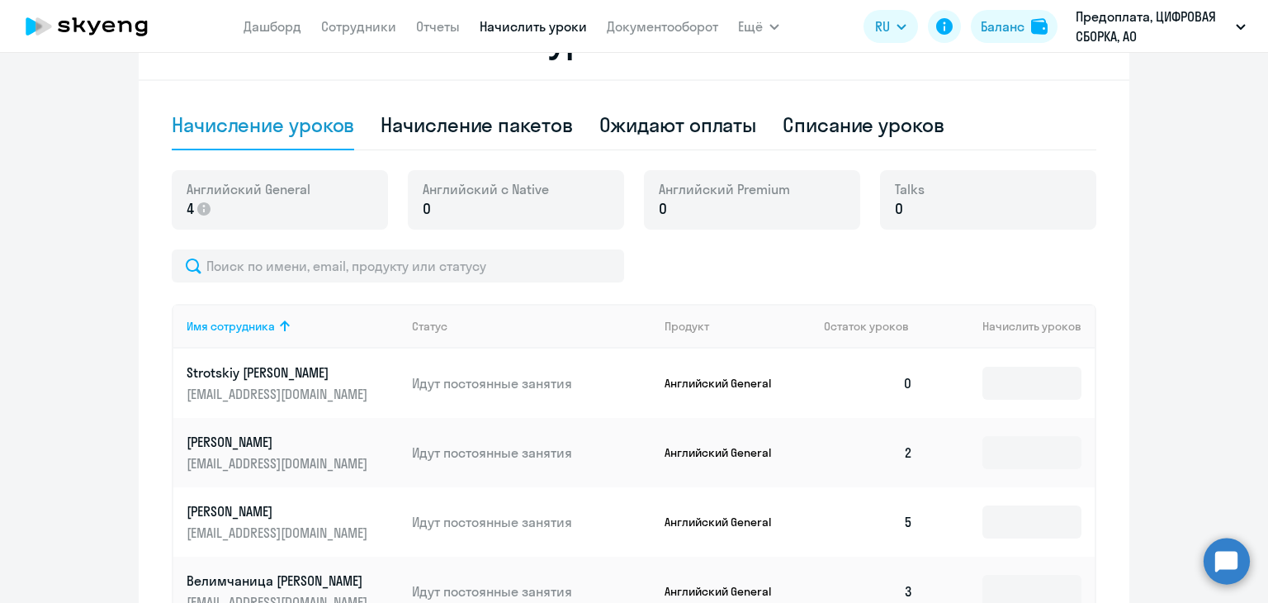
click at [306, 389] on p "[EMAIL_ADDRESS][DOMAIN_NAME]" at bounding box center [279, 394] width 185 height 18
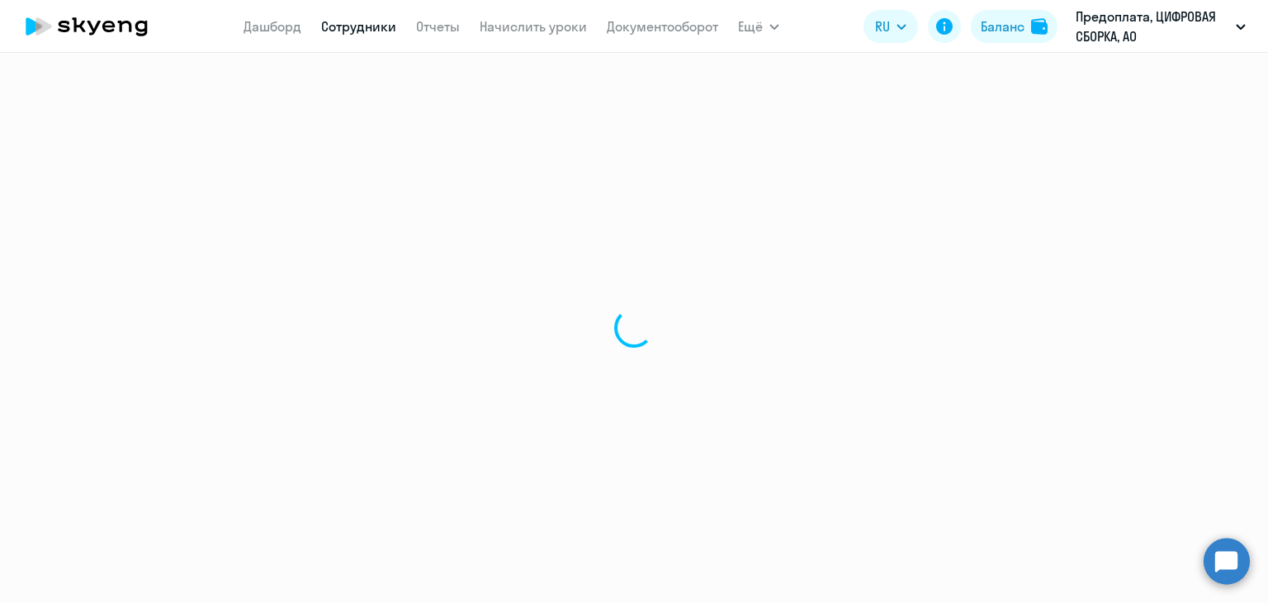
select select "english"
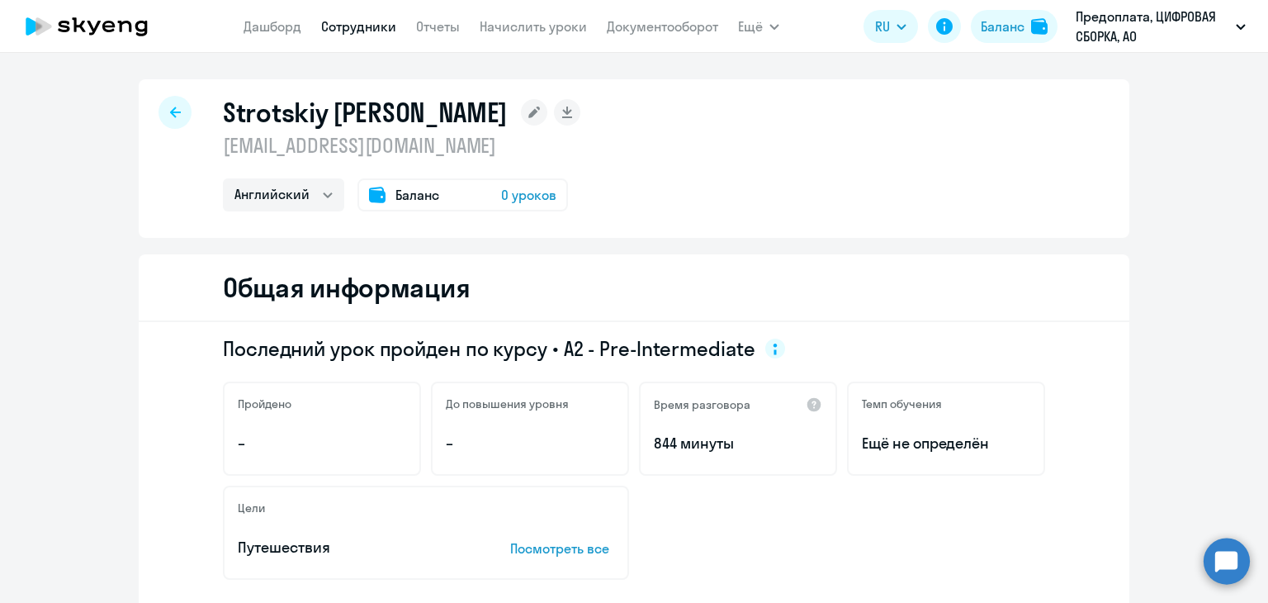
click at [368, 31] on link "Сотрудники" at bounding box center [358, 26] width 75 height 17
select select "30"
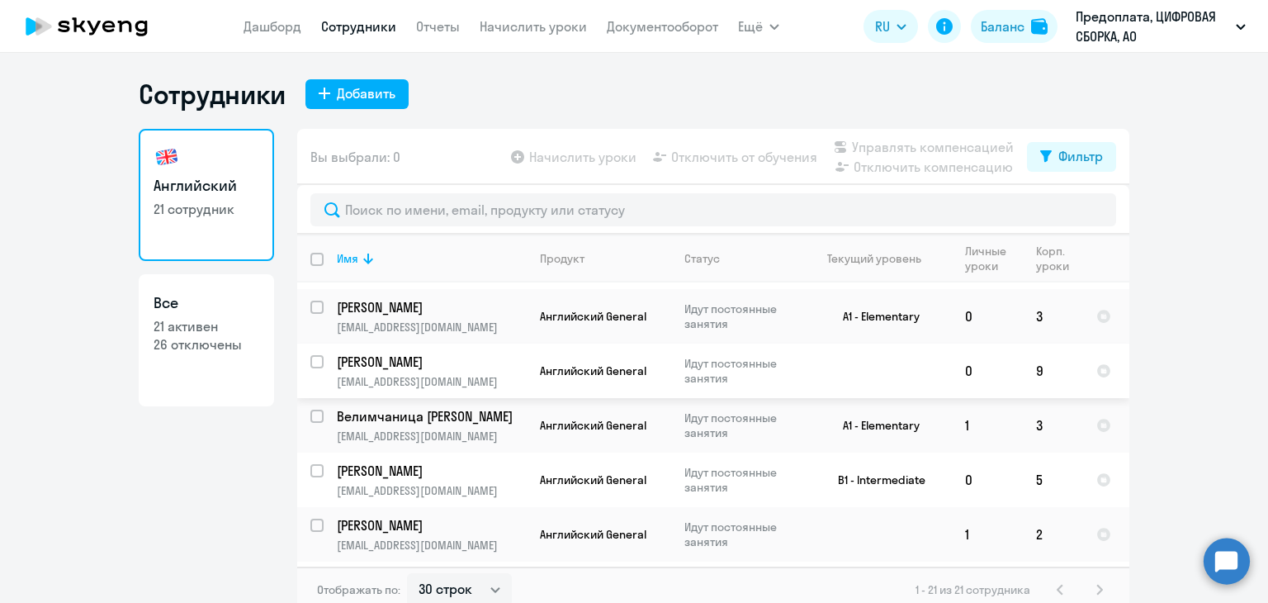
scroll to position [868, 0]
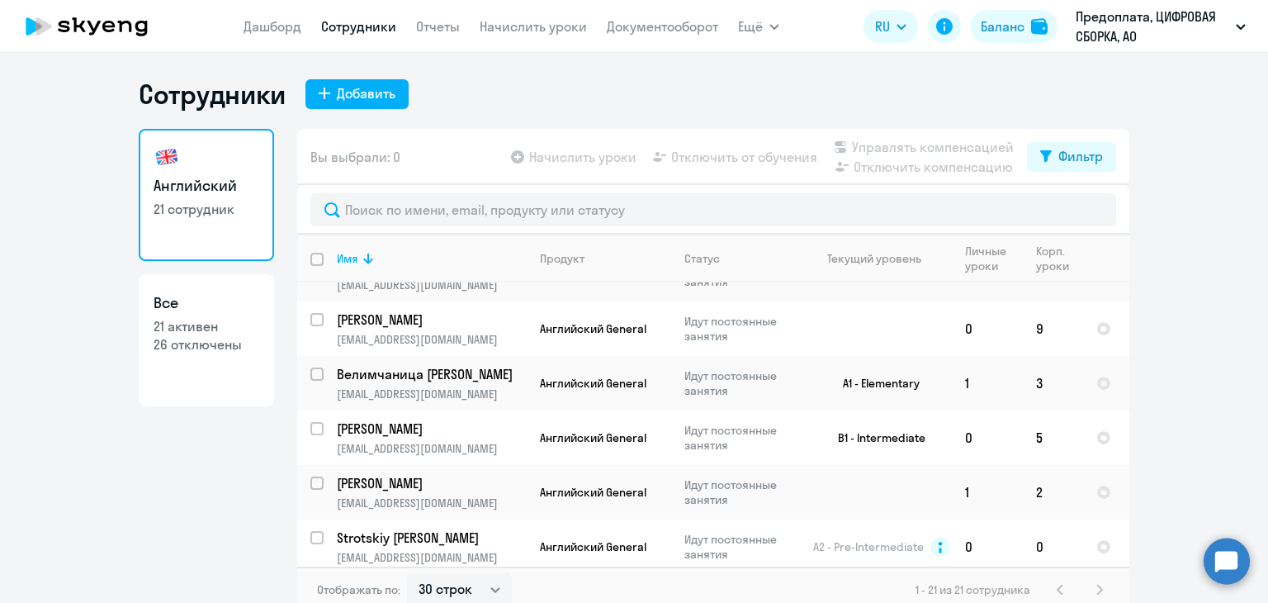
click at [531, 79] on div "Сотрудники Добавить" at bounding box center [634, 94] width 991 height 33
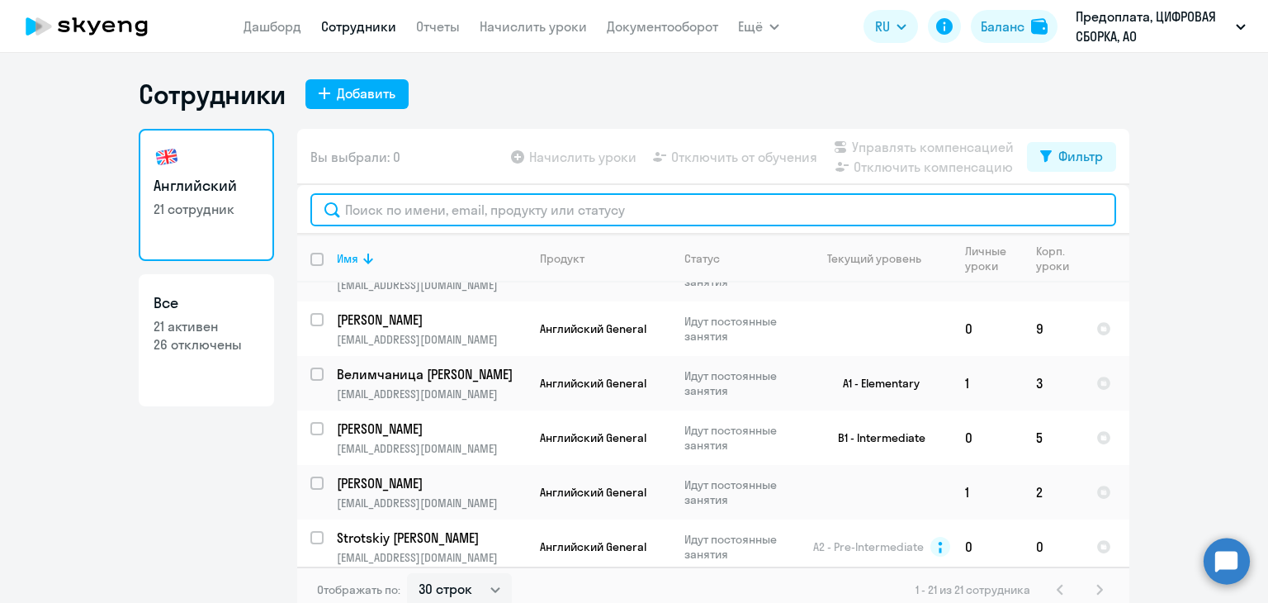
click at [499, 222] on input "text" at bounding box center [713, 209] width 806 height 33
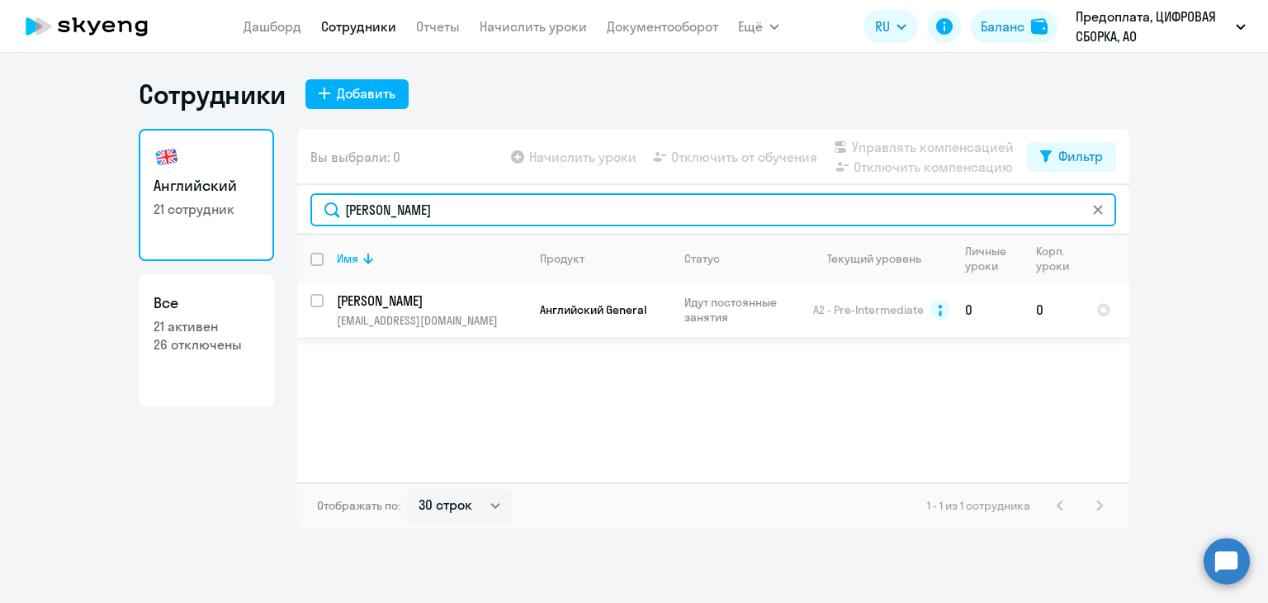
type input "[PERSON_NAME]"
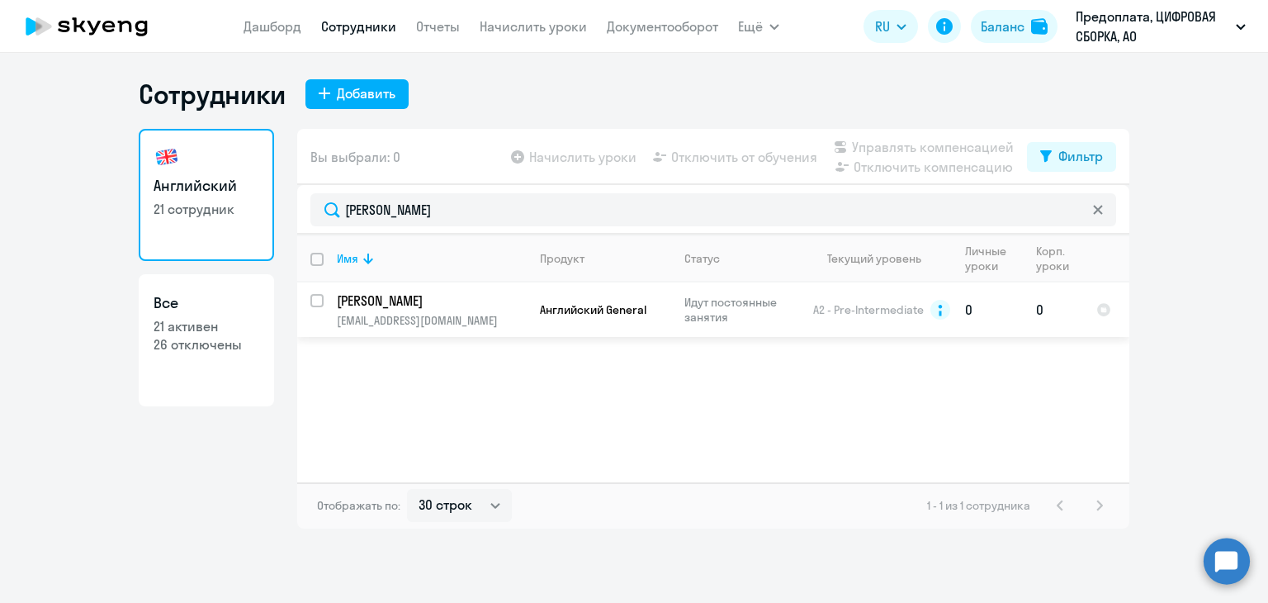
click at [727, 306] on p "Идут постоянные занятия" at bounding box center [741, 310] width 113 height 30
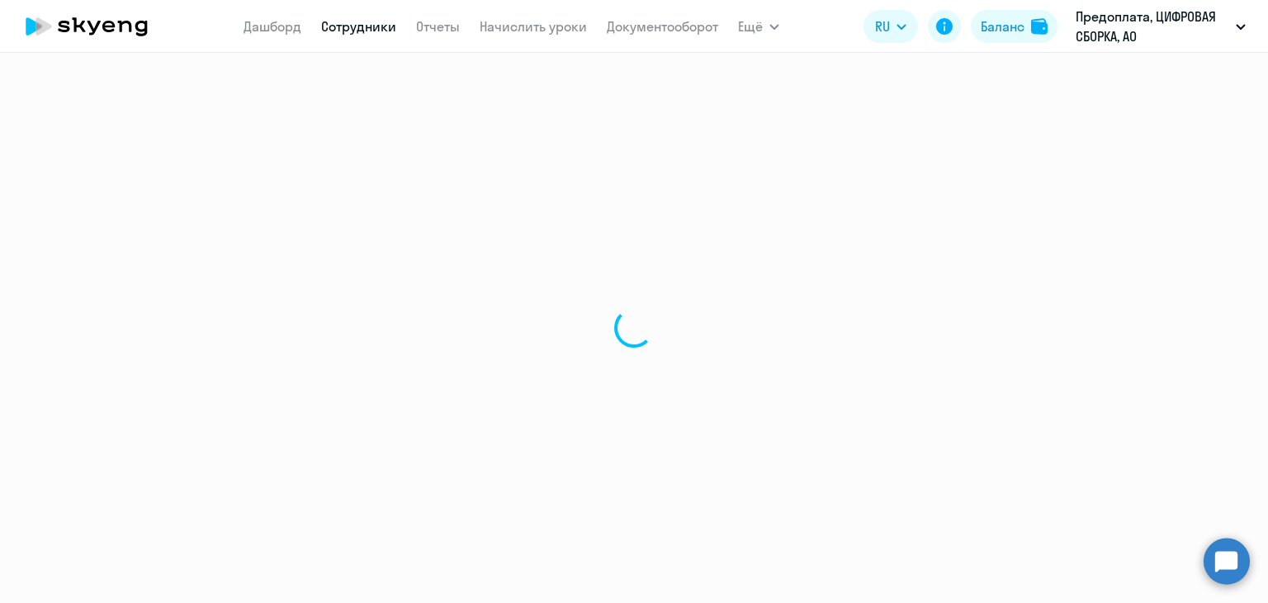
select select "english"
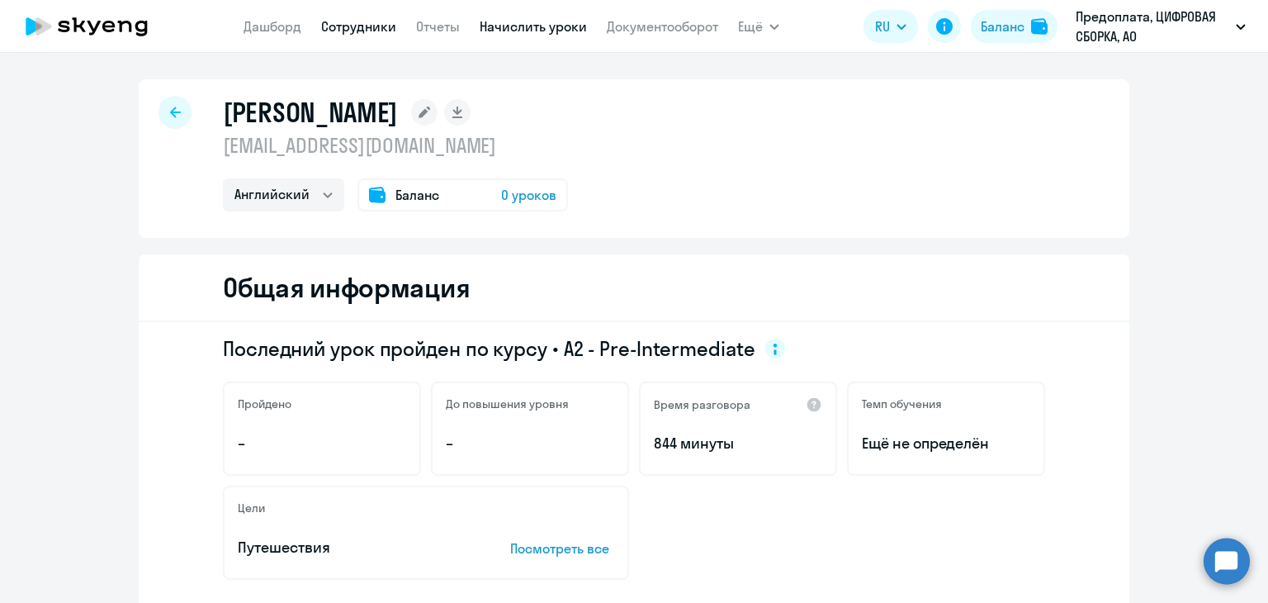
click at [500, 26] on link "Начислить уроки" at bounding box center [533, 26] width 107 height 17
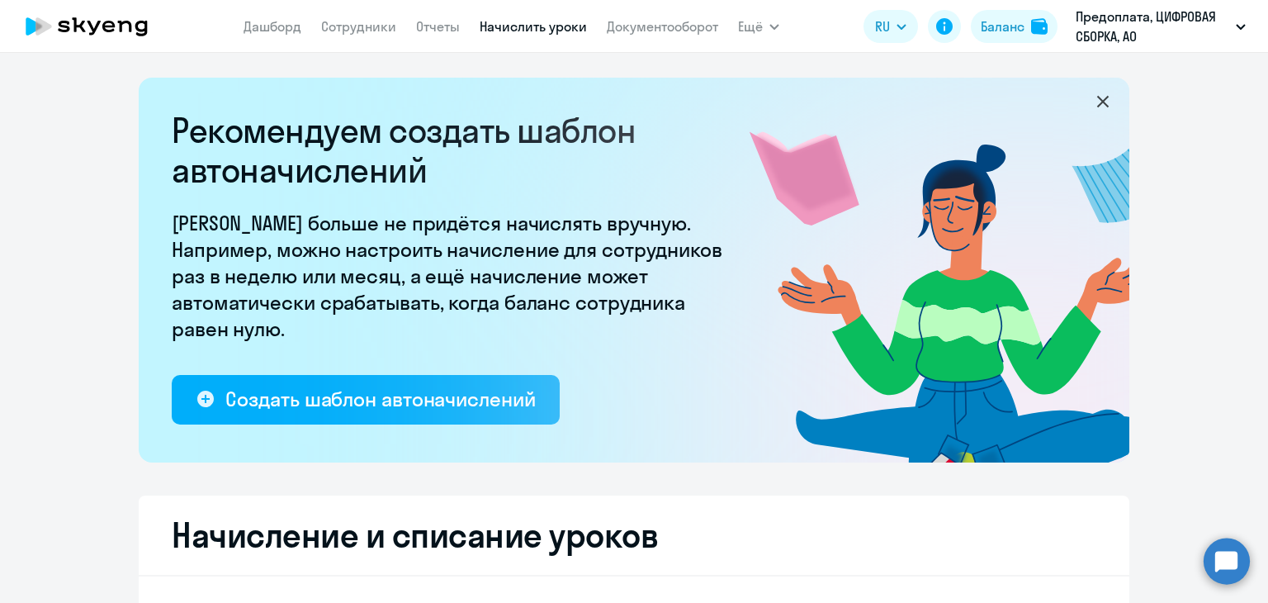
select select "10"
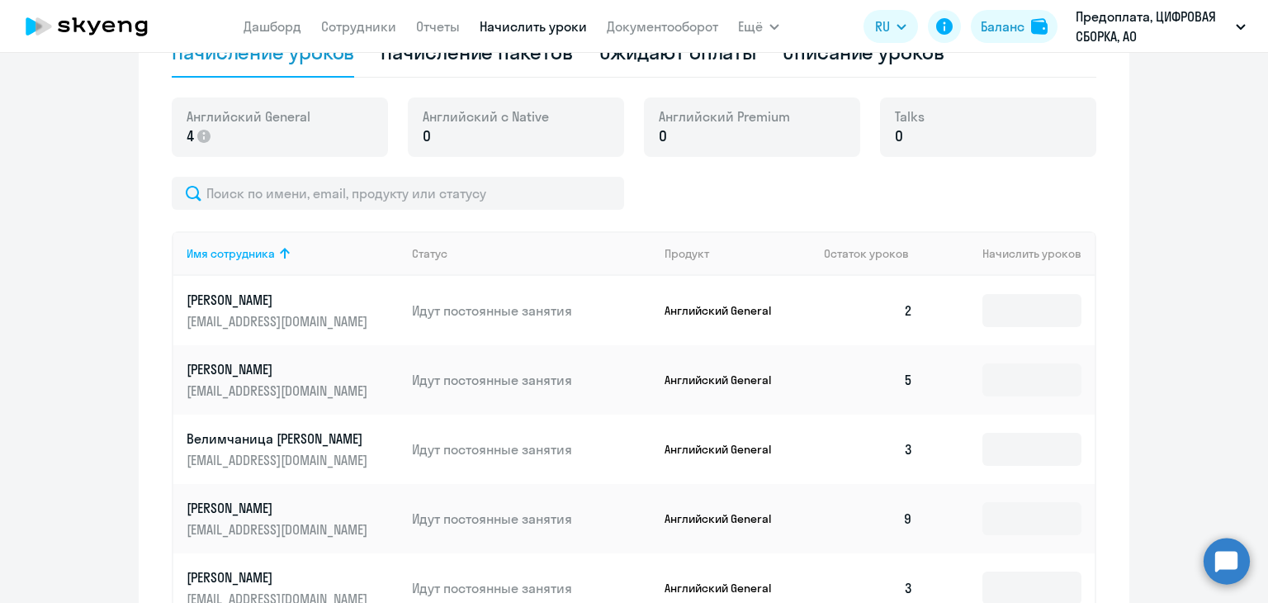
scroll to position [661, 0]
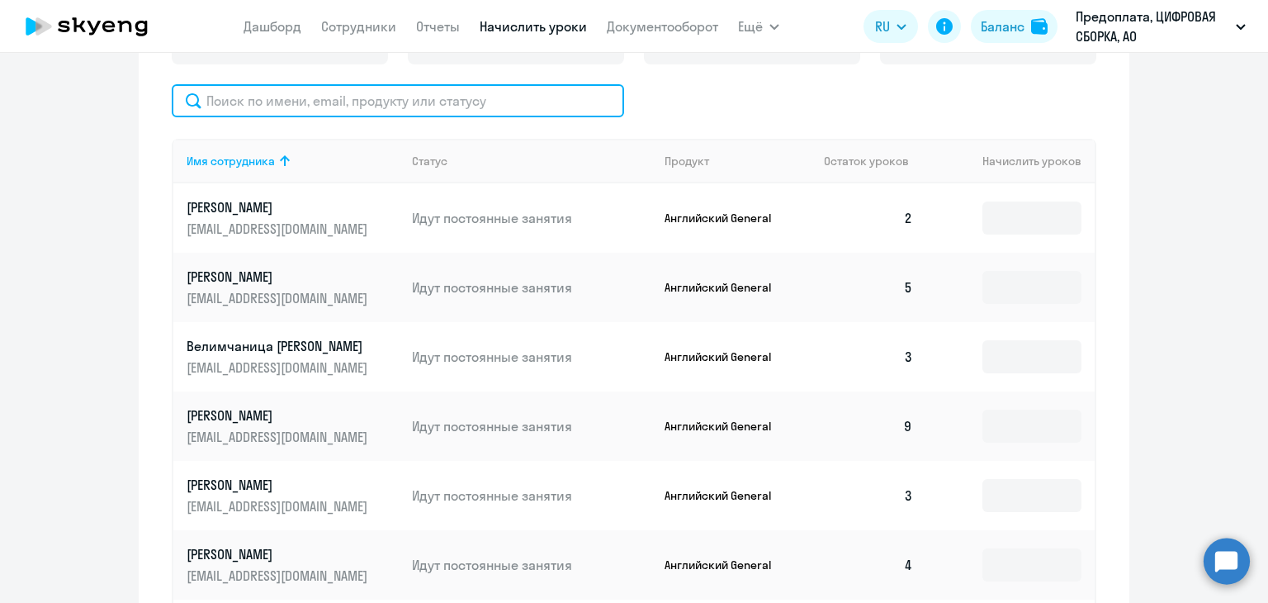
click at [438, 102] on input "text" at bounding box center [398, 100] width 452 height 33
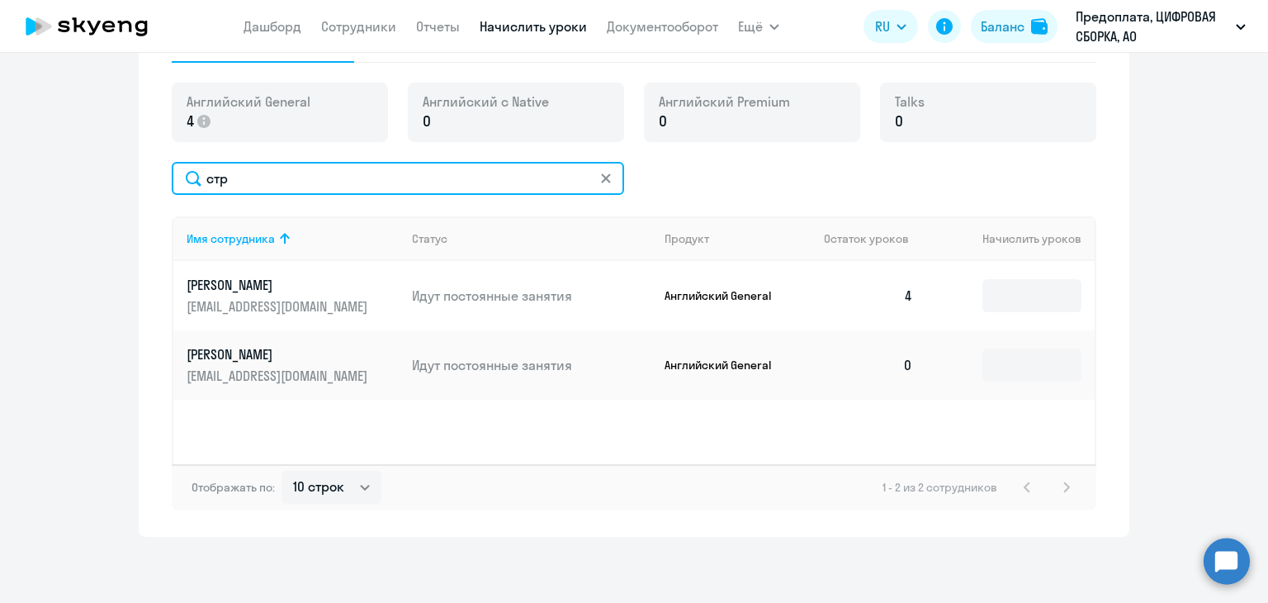
scroll to position [583, 0]
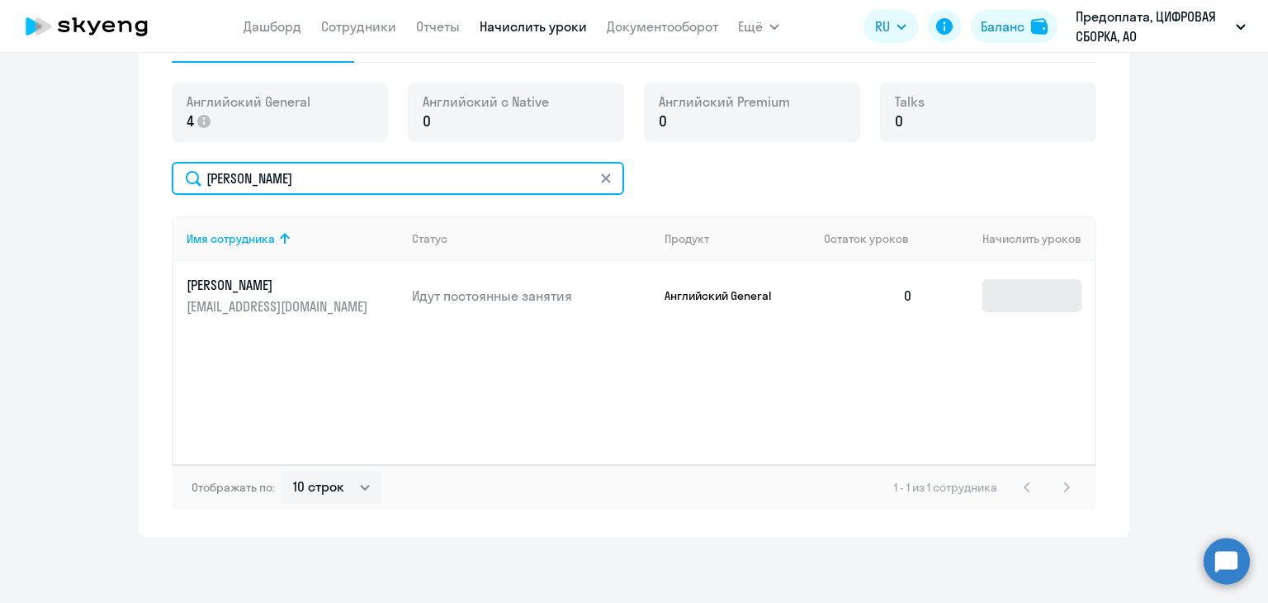
type input "[PERSON_NAME]"
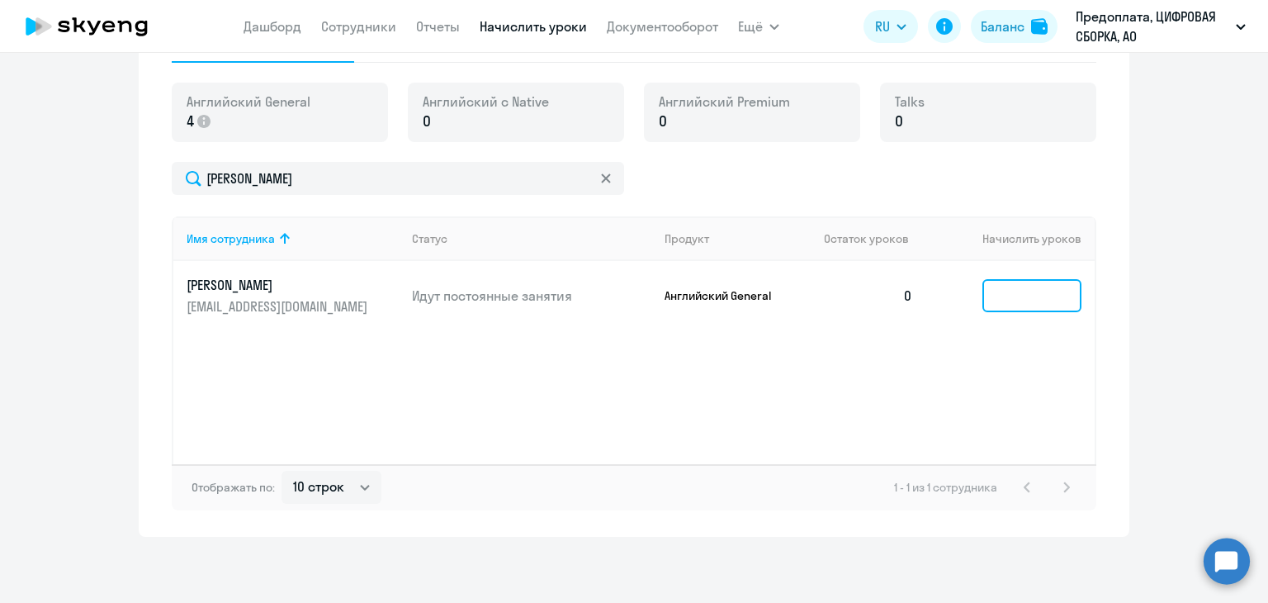
click at [1007, 293] on input at bounding box center [1032, 295] width 99 height 33
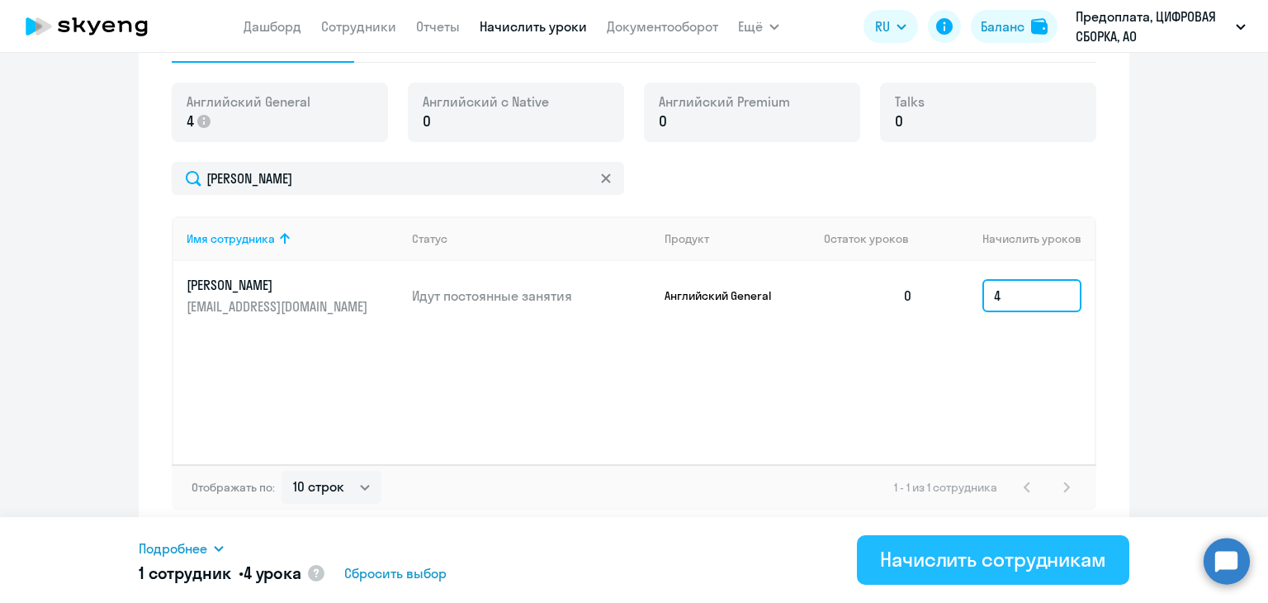
type input "4"
click at [974, 566] on div "Начислить сотрудникам" at bounding box center [993, 559] width 226 height 26
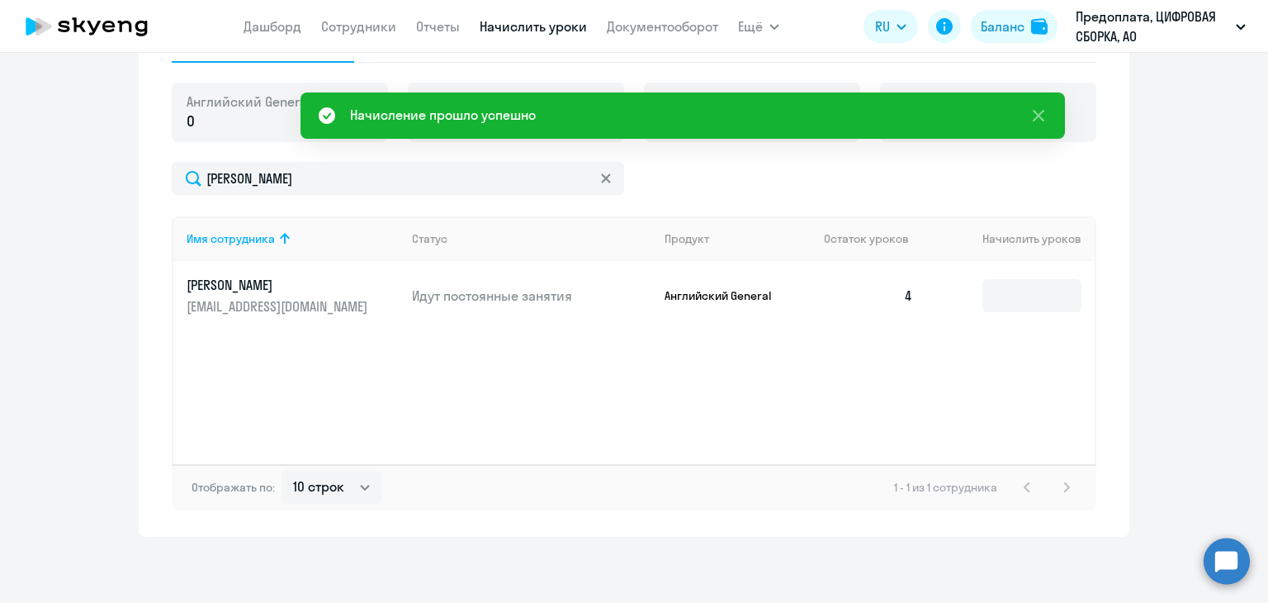
click at [643, 390] on div "Имя сотрудника Статус Продукт Остаток уроков [PERSON_NAME] уроков [PERSON_NAME]…" at bounding box center [634, 340] width 925 height 248
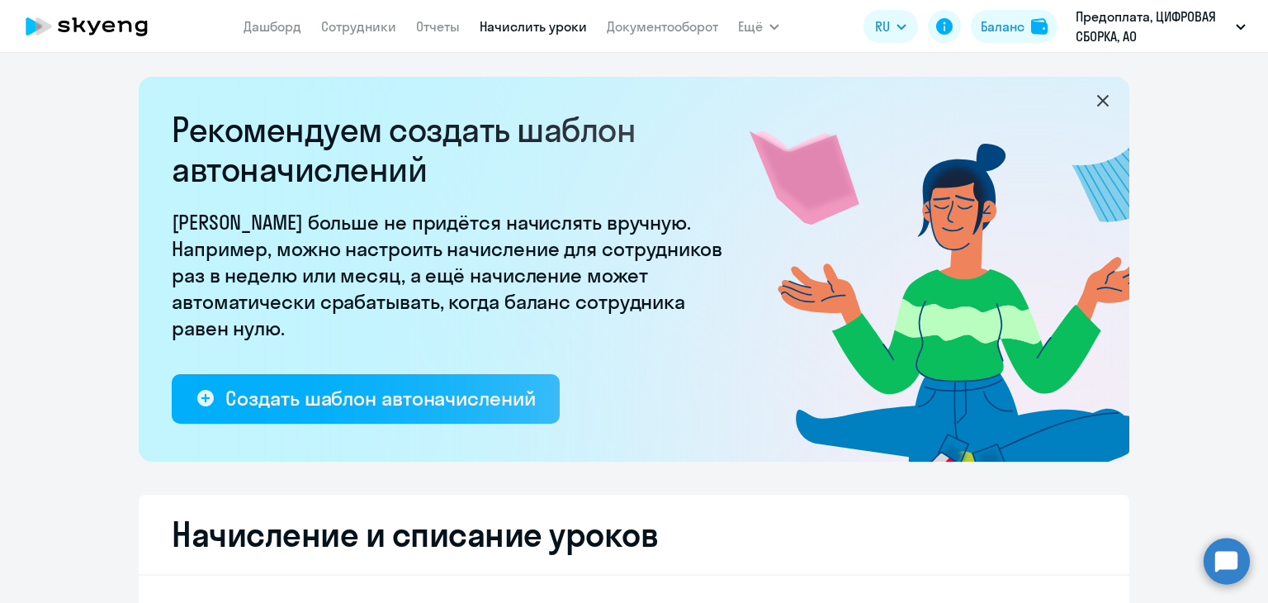
scroll to position [0, 0]
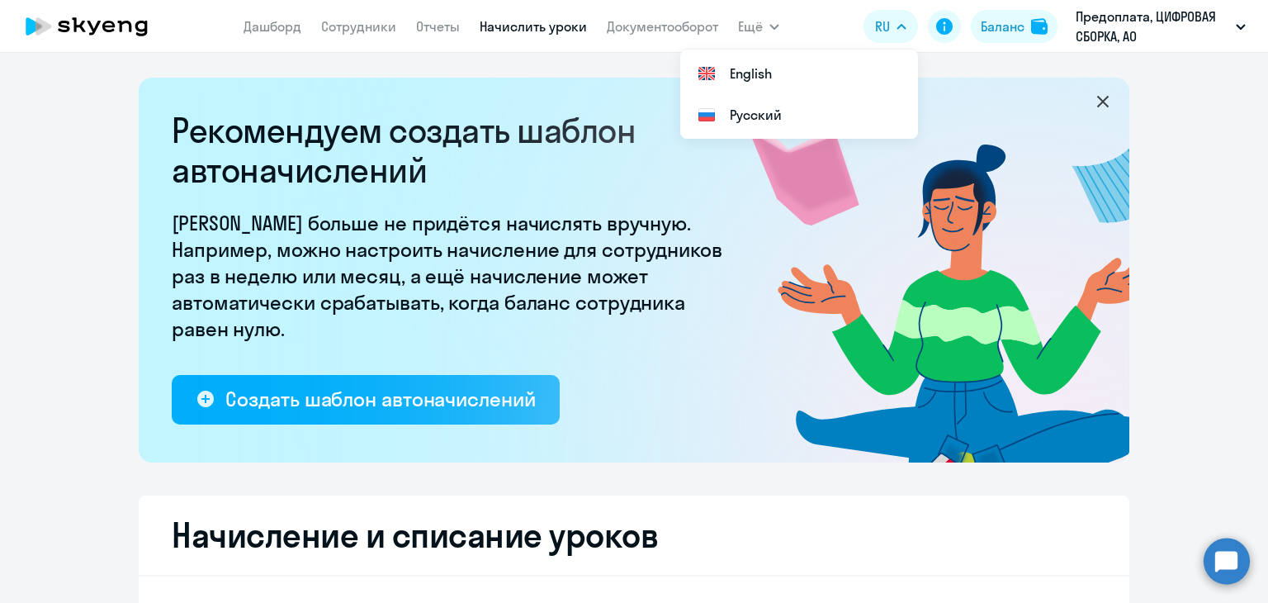
click at [1097, 102] on icon at bounding box center [1103, 102] width 12 height 12
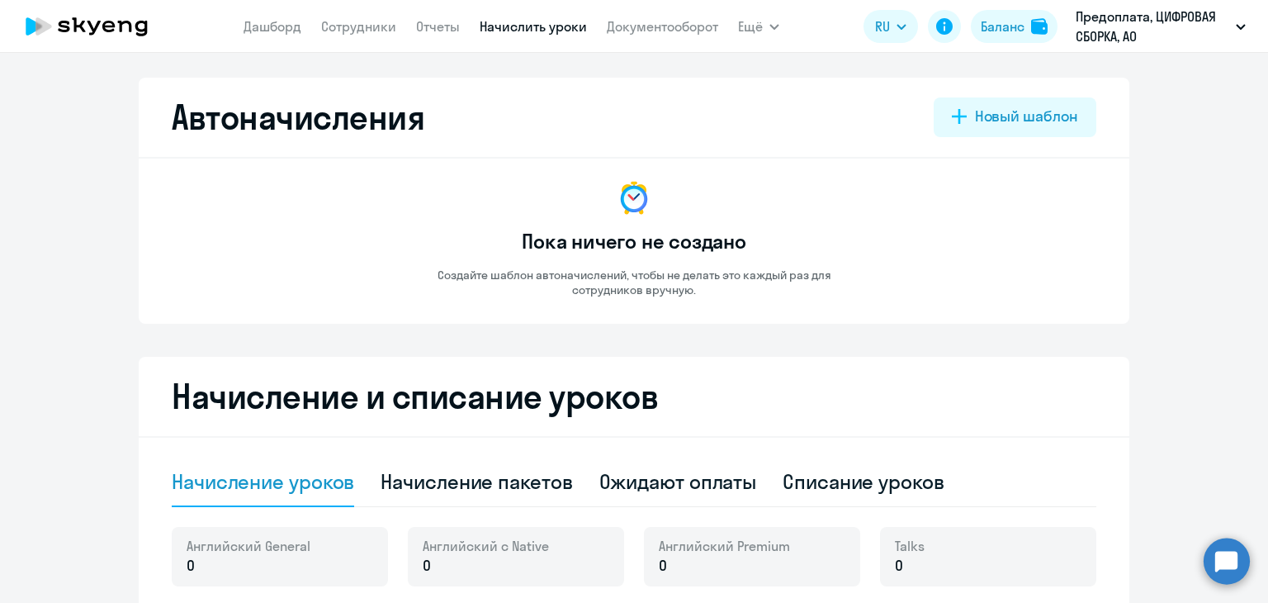
click at [1046, 63] on div "Автоначисления Новый шаблон Пока ничего не создано Создайте шаблон автоначислен…" at bounding box center [634, 328] width 1268 height 550
click at [1125, 326] on ng-component "Автоначисления Новый шаблон Пока ничего не создано Создайте шаблон автоначислен…" at bounding box center [634, 529] width 1268 height 903
